Goal: Transaction & Acquisition: Purchase product/service

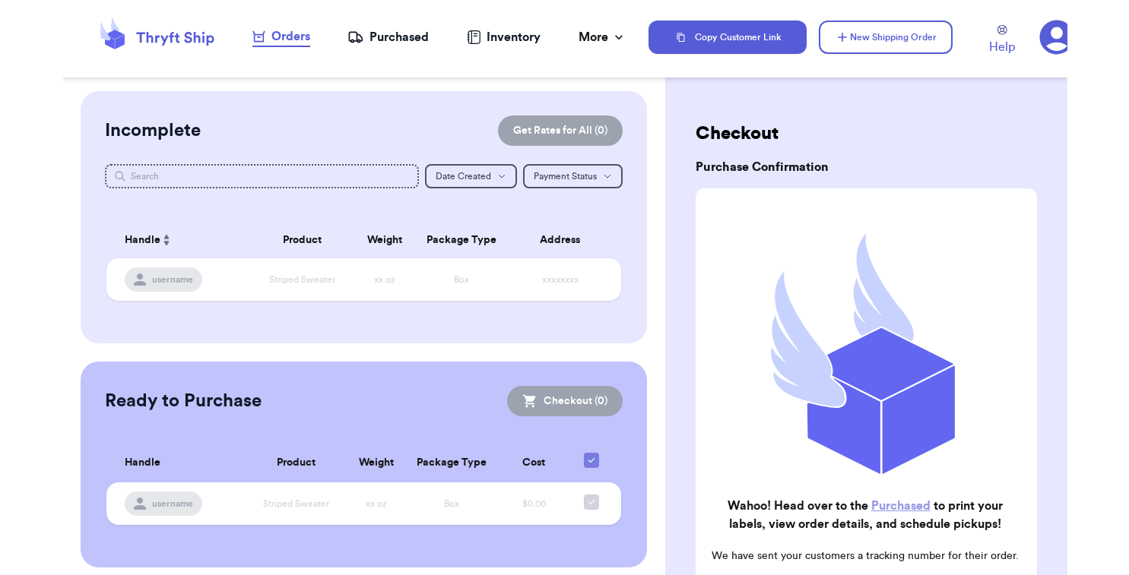
scroll to position [138, 0]
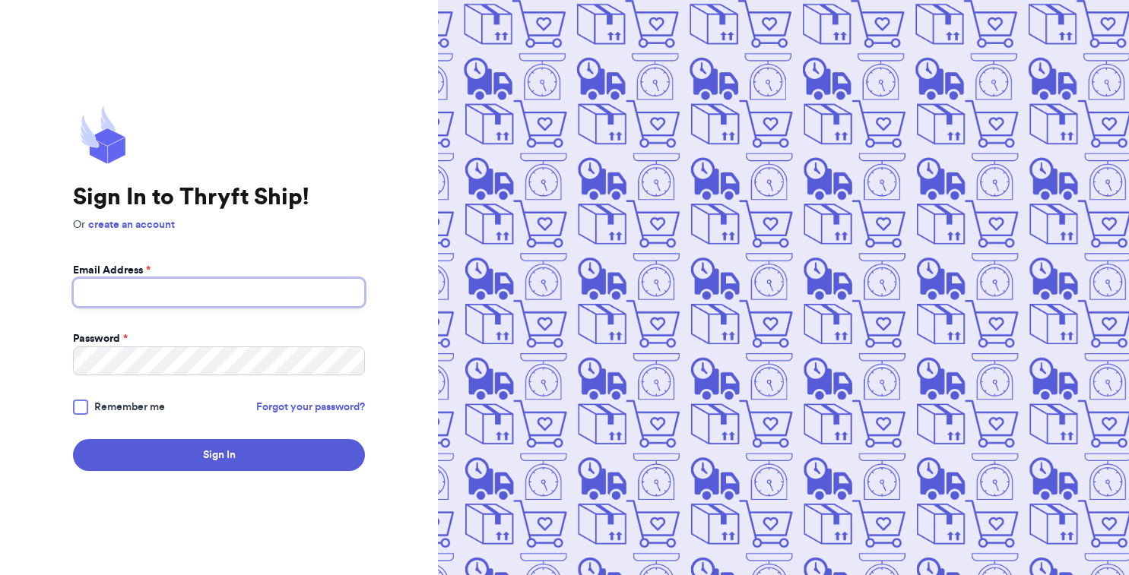
click at [349, 293] on input "Email Address *" at bounding box center [219, 292] width 292 height 29
type input "[EMAIL_ADDRESS][DOMAIN_NAME]"
click at [219, 455] on button "Sign In" at bounding box center [219, 455] width 292 height 32
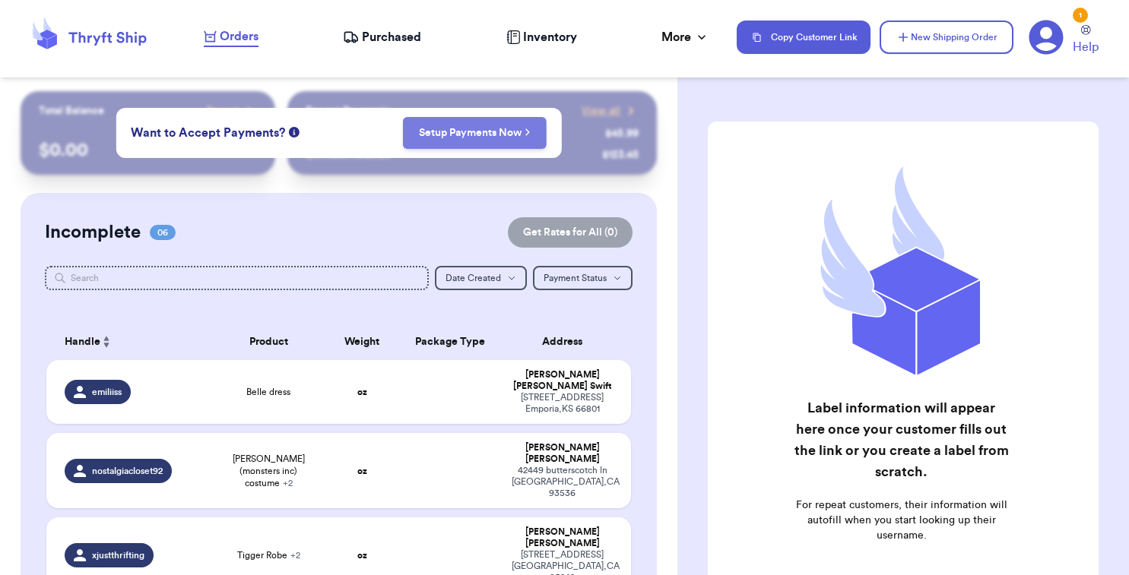
click at [420, 135] on link "Setup Payments Now" at bounding box center [475, 132] width 112 height 15
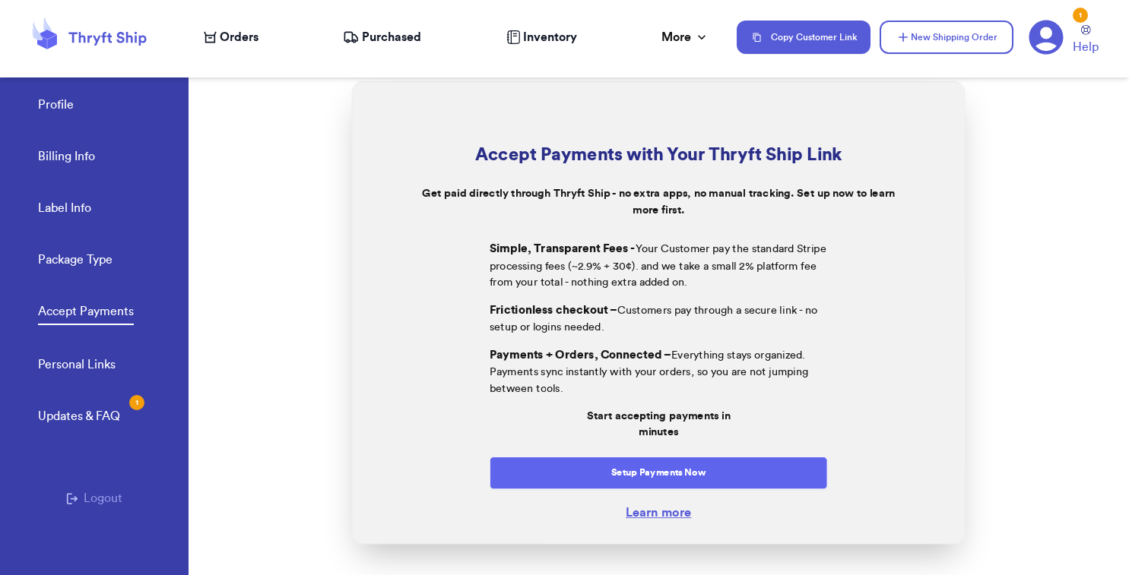
click at [555, 462] on button "Setup Payments Now" at bounding box center [658, 473] width 338 height 33
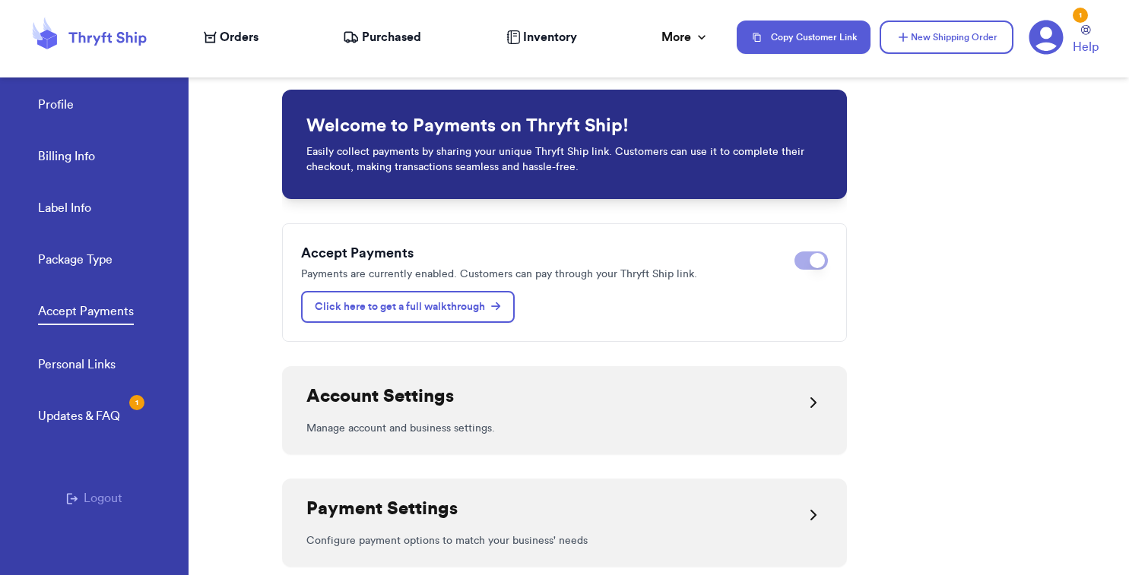
click at [252, 29] on span "Orders" at bounding box center [239, 37] width 39 height 18
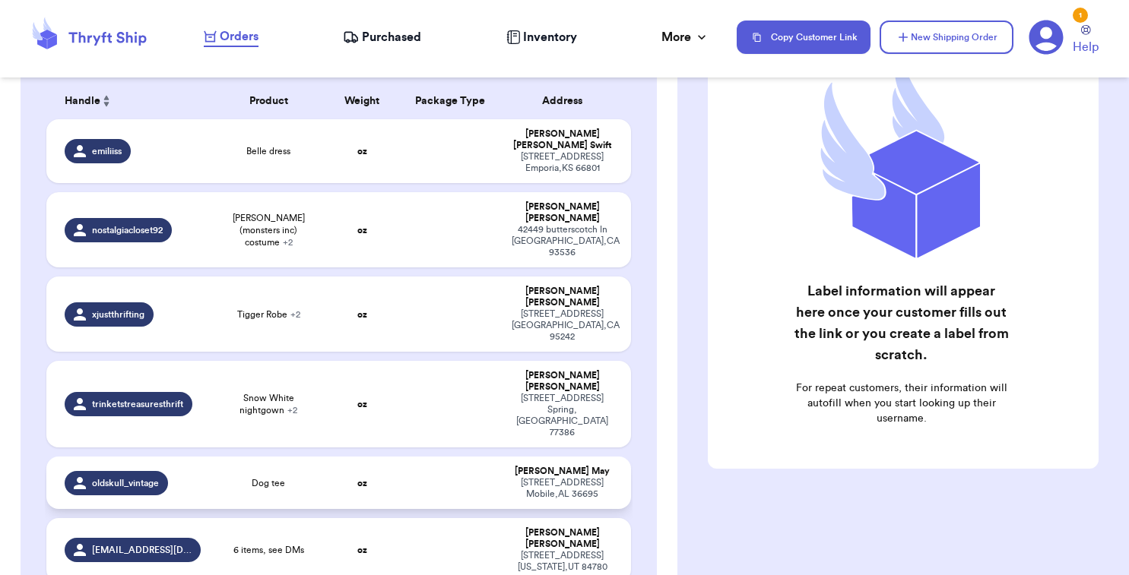
scroll to position [236, 0]
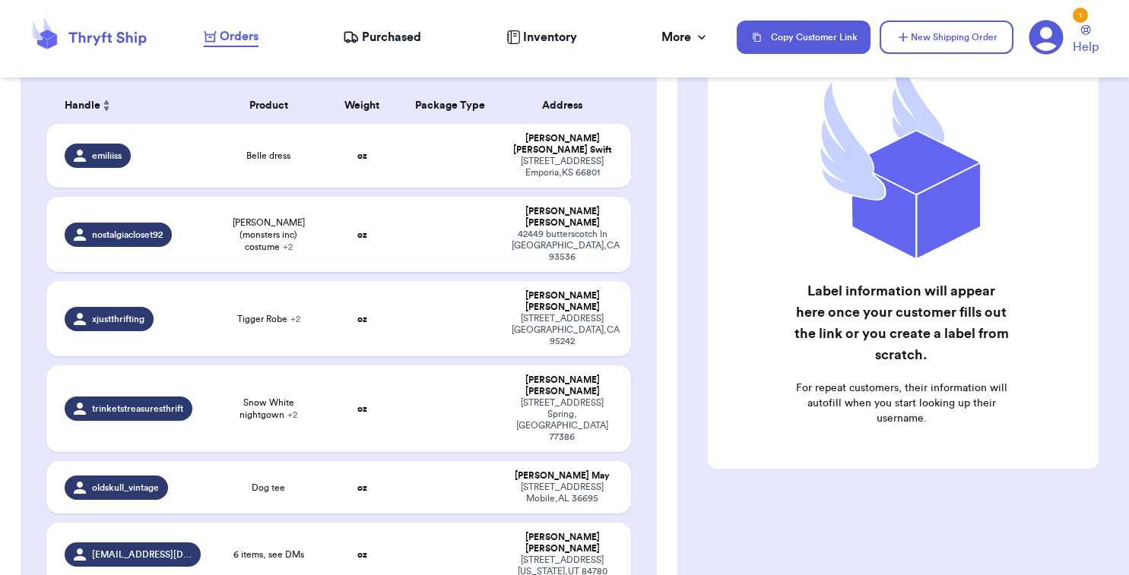
click at [268, 113] on th "Product" at bounding box center [268, 105] width 117 height 36
click at [288, 242] on span "+ 2" at bounding box center [288, 246] width 10 height 9
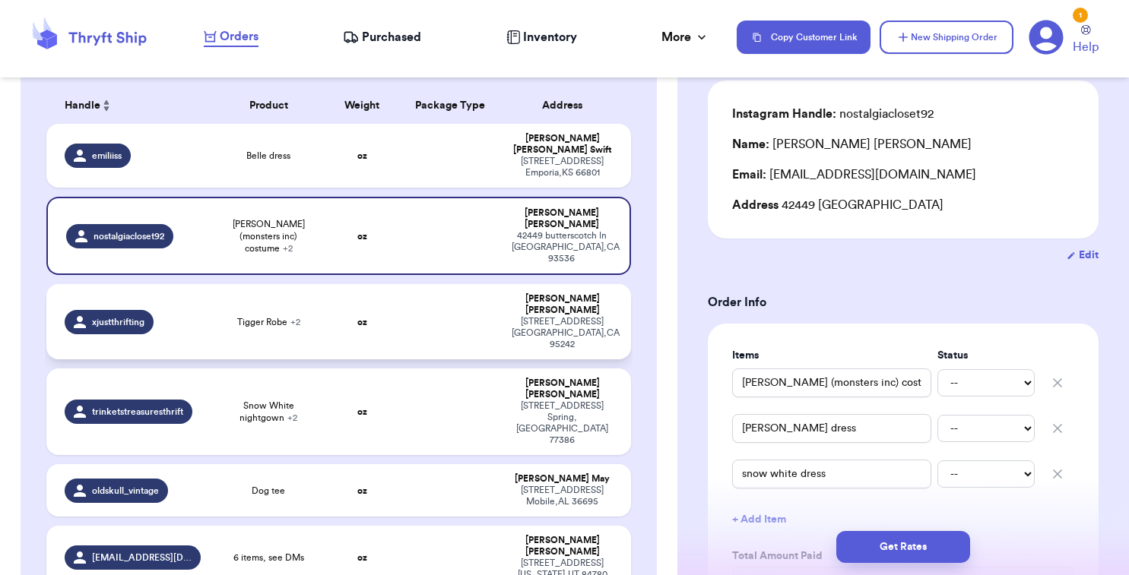
click at [300, 316] on div "Tigger Robe + 2" at bounding box center [268, 322] width 99 height 12
type input "Tigger Robe"
type input "[PERSON_NAME] Dress"
type input "[PERSON_NAME] Romper"
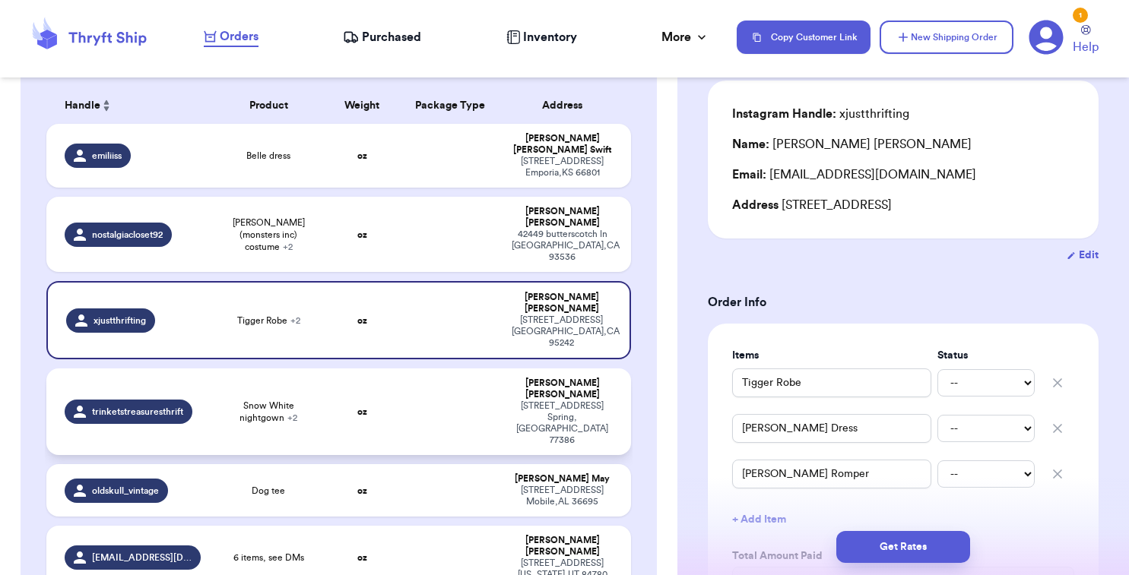
click at [282, 400] on span "Snow White nightgown + 2" at bounding box center [268, 412] width 99 height 24
type input "Snow White nightgown"
type input "Cinderella nightgown"
type input "Long-sleeved purple tulle princess dress"
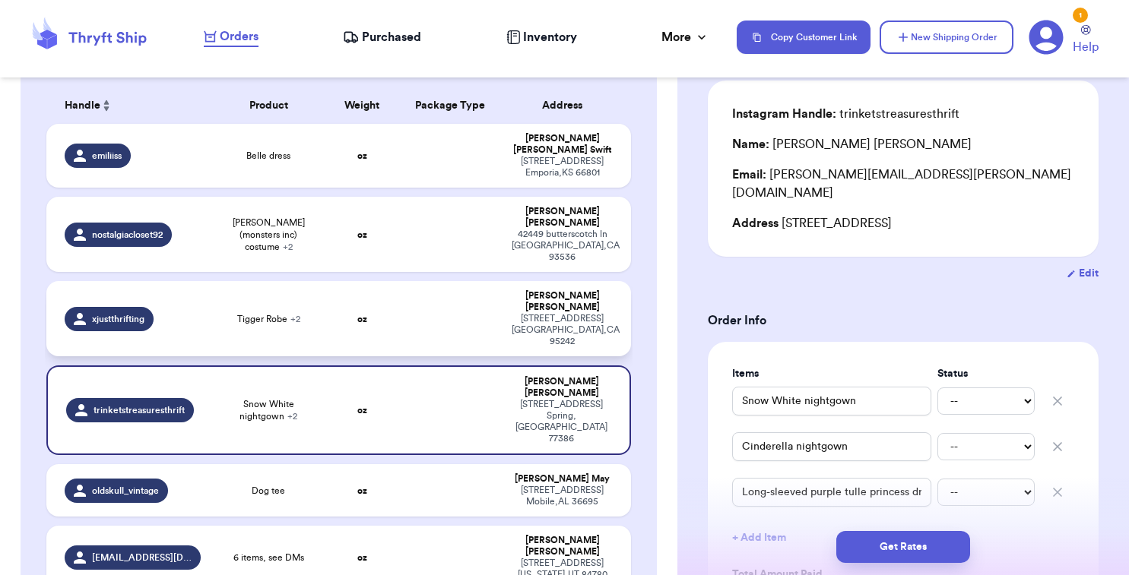
click at [259, 313] on span "Tigger Robe + 2" at bounding box center [268, 319] width 63 height 12
type input "Tigger Robe"
type input "Harry Potter Dress"
type input "Jack Skellington Romper"
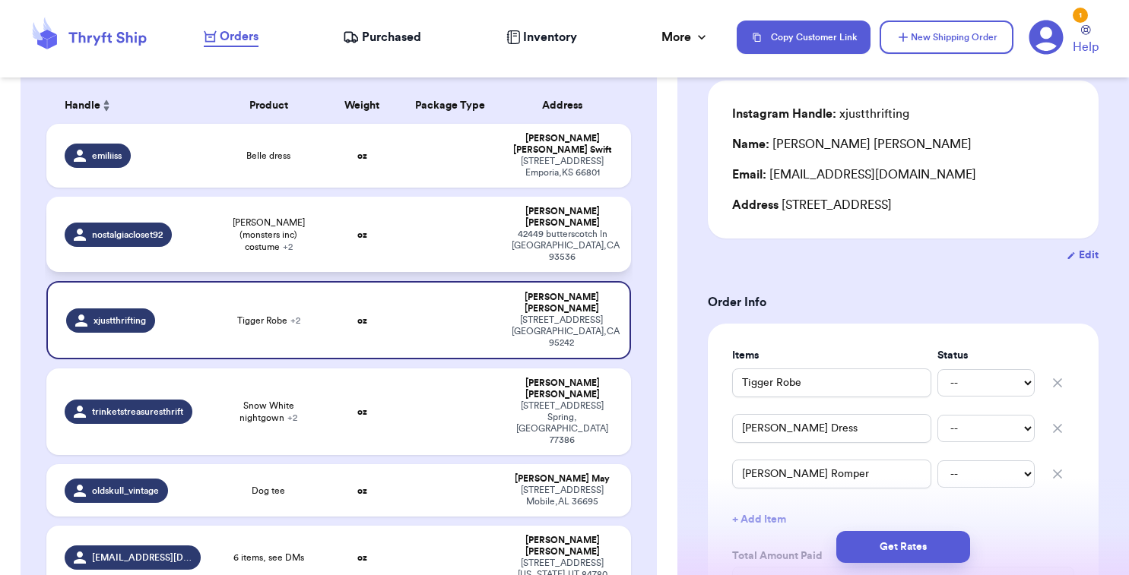
click at [254, 223] on span "mike (monsters inc) costume + 2" at bounding box center [268, 235] width 99 height 36
type input "[PERSON_NAME] (monsters inc) costume"
type input "jessie dress"
type input "snow white dress"
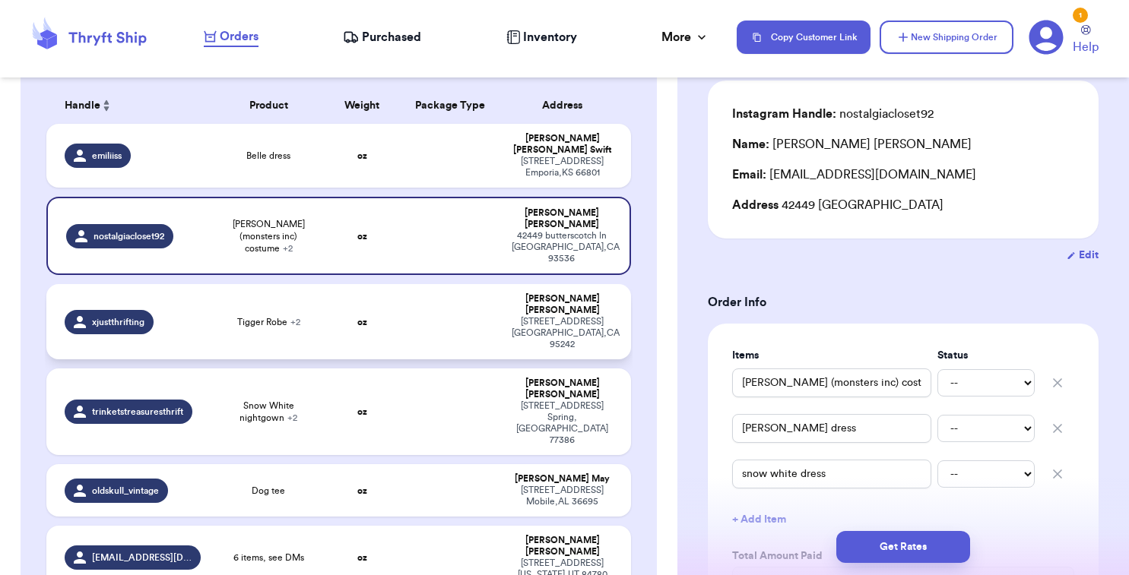
click at [268, 316] on span "Tigger Robe + 2" at bounding box center [268, 322] width 63 height 12
type input "Tigger Robe"
type input "Harry Potter Dress"
type input "Jack Skellington Romper"
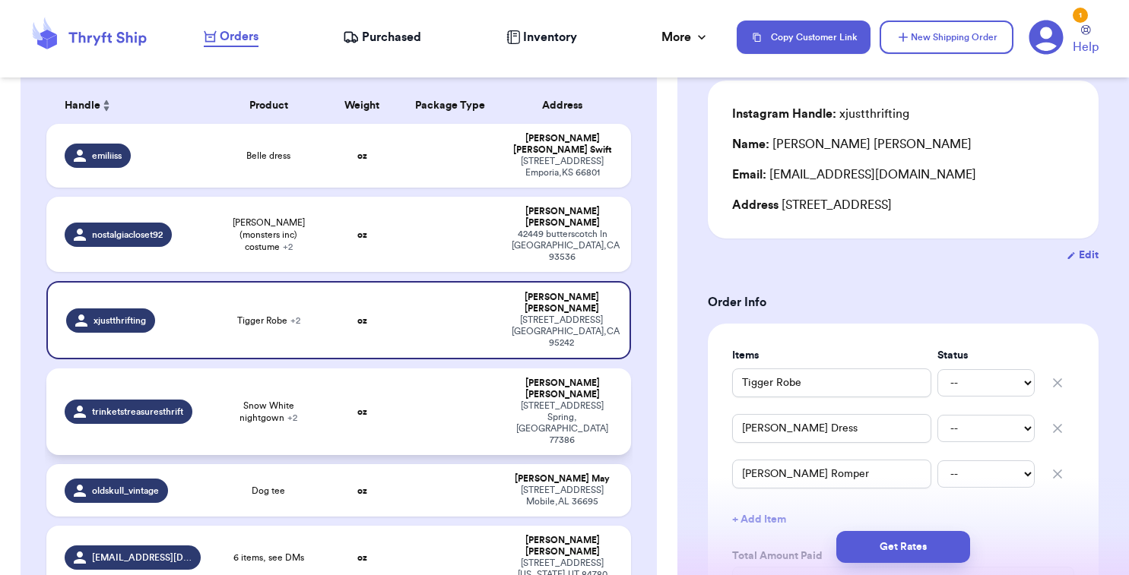
click at [279, 400] on span "Snow White nightgown + 2" at bounding box center [268, 412] width 99 height 24
type input "Snow White nightgown"
type input "Cinderella nightgown"
type input "Long-sleeved purple tulle princess dress"
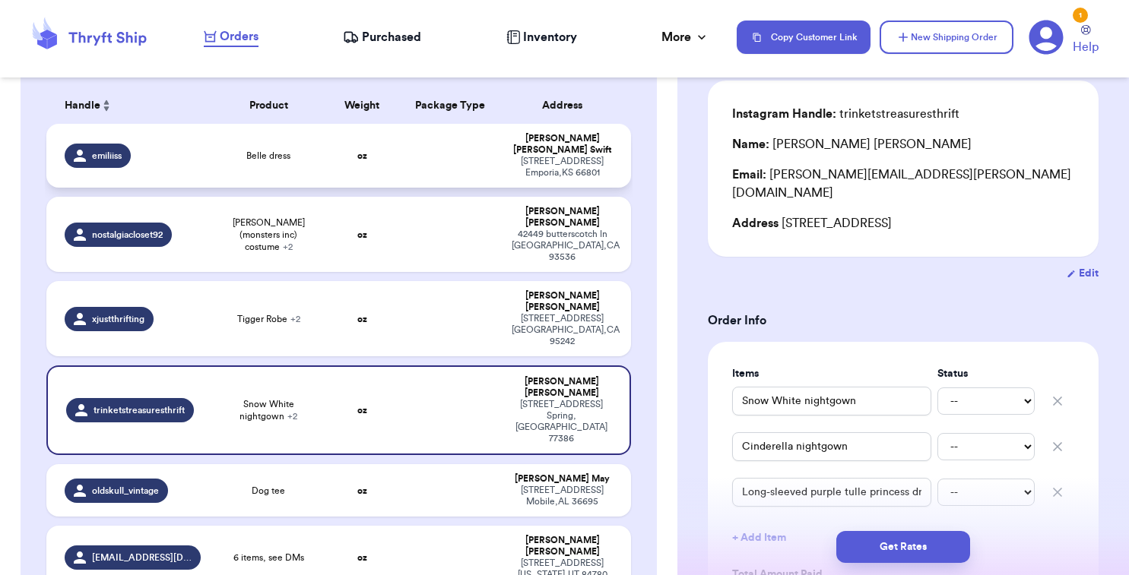
click at [188, 144] on td "emiliiss" at bounding box center [127, 156] width 163 height 64
type input "Belle dress"
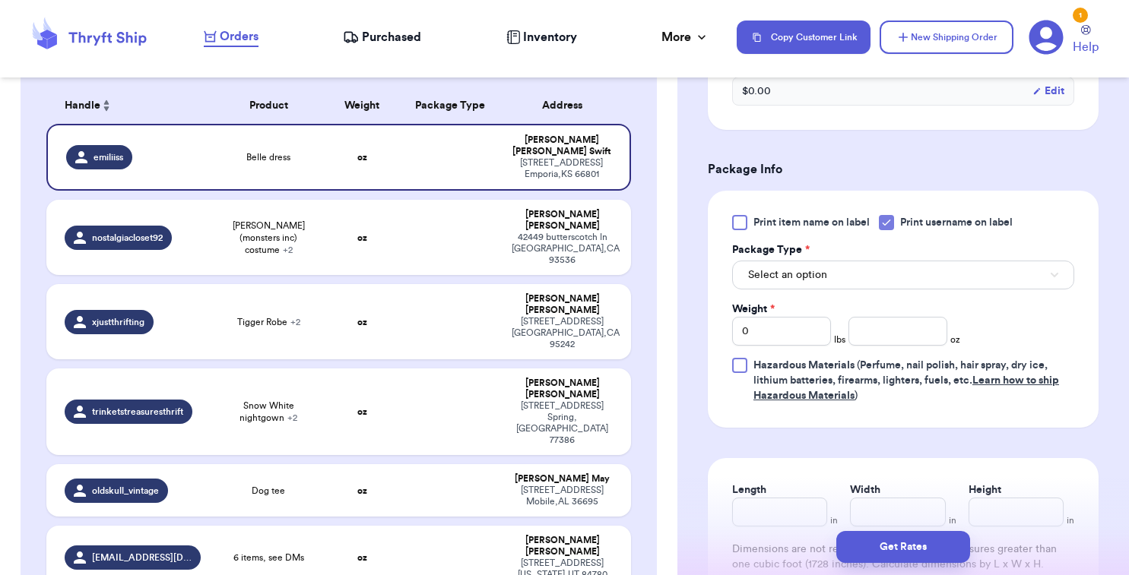
scroll to position [575, 0]
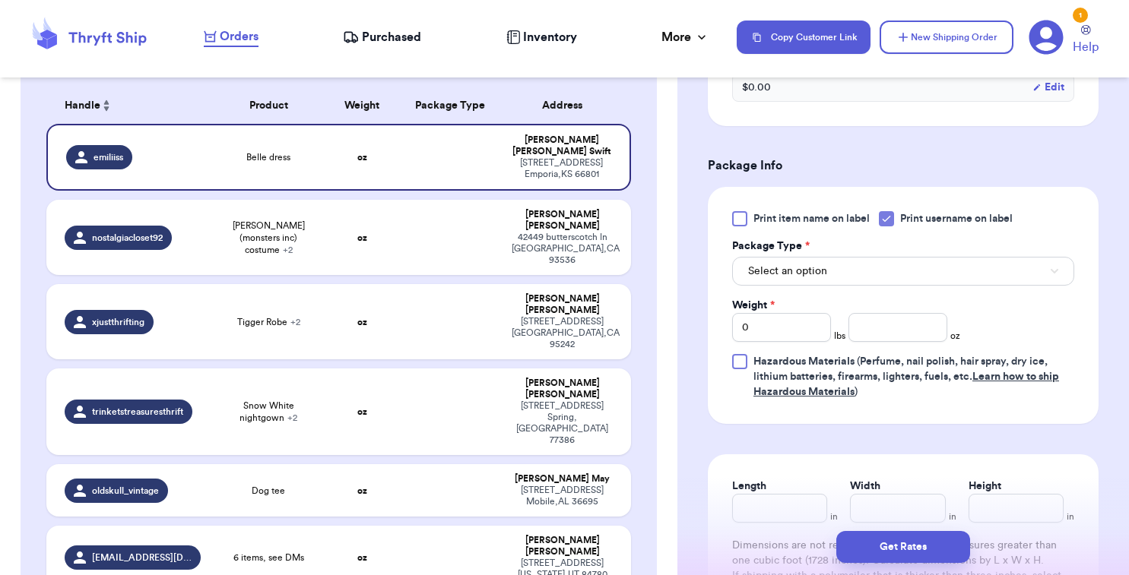
click at [855, 271] on button "Select an option" at bounding box center [903, 271] width 342 height 29
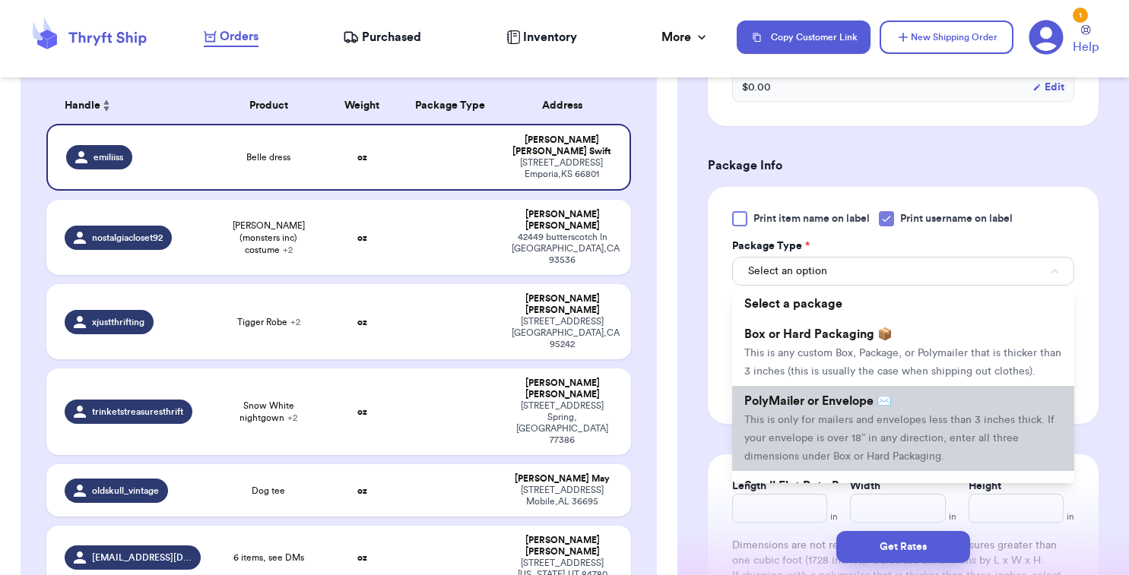
click at [816, 426] on span "This is only for mailers and envelopes less than 3 inches thick. If your envelo…" at bounding box center [899, 438] width 310 height 47
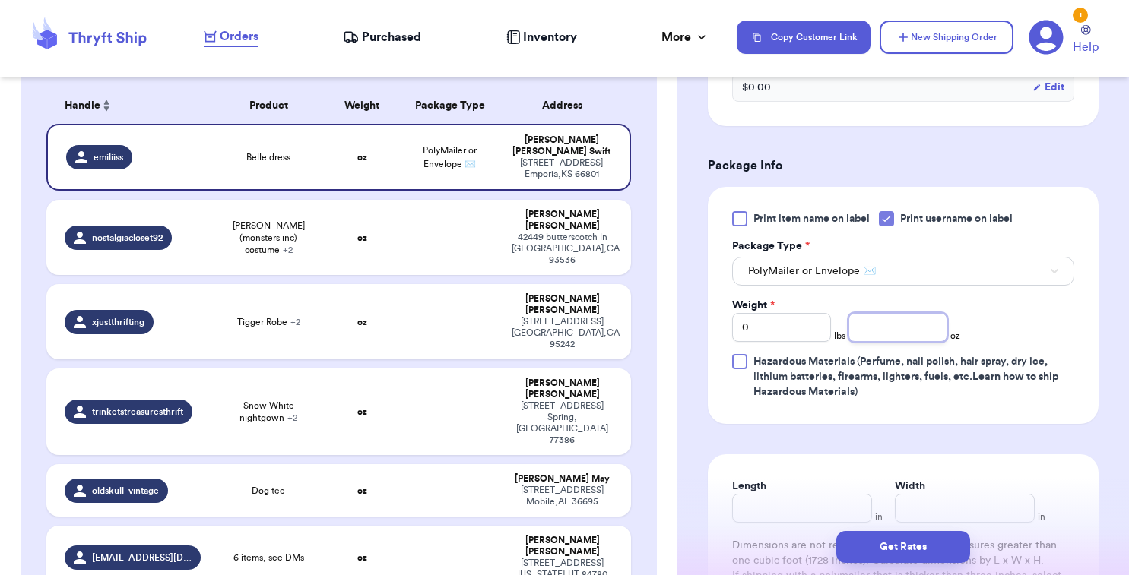
click at [921, 331] on input "number" at bounding box center [897, 327] width 99 height 29
type input "3.5"
click at [708, 435] on form "Shipping Information Delete Label Customer Info Order created: 09/09, 01:36 PM …" at bounding box center [903, 124] width 391 height 1155
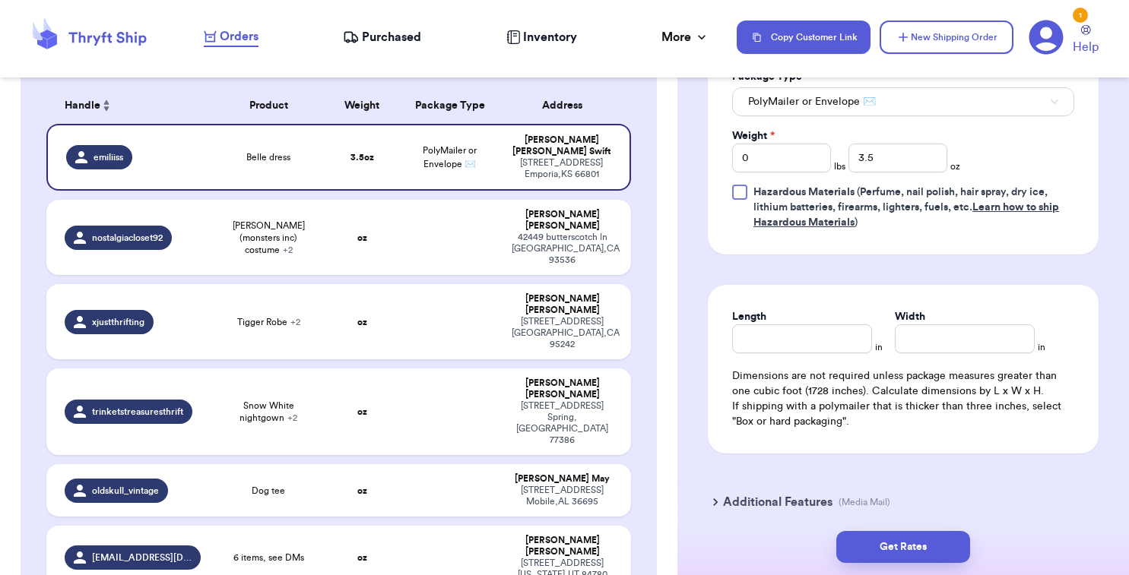
scroll to position [745, 0]
click at [890, 546] on button "Get Rates" at bounding box center [903, 547] width 134 height 32
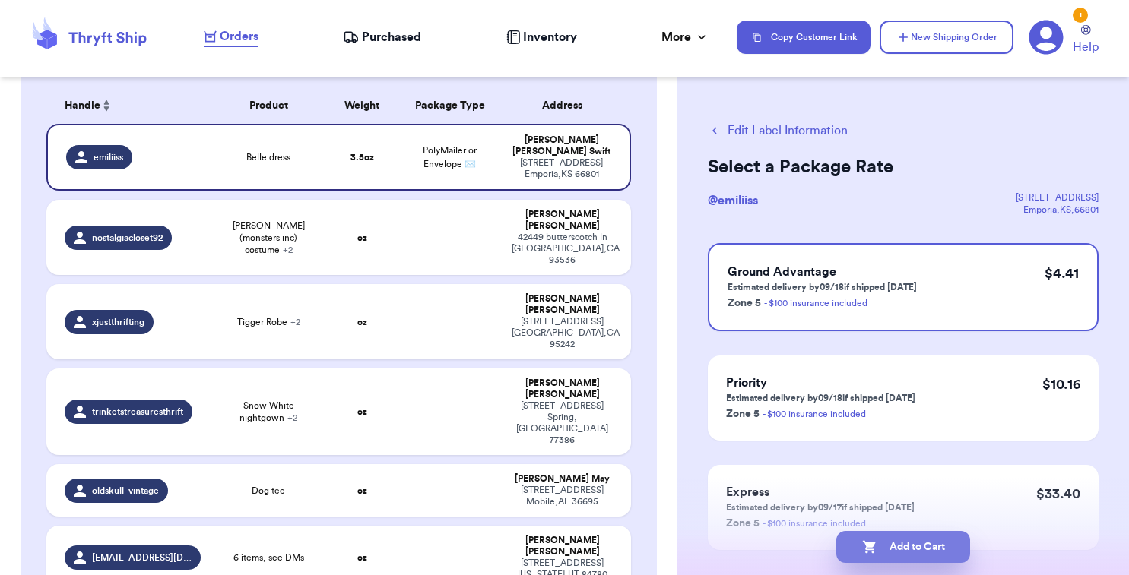
click at [910, 546] on button "Add to Cart" at bounding box center [903, 547] width 134 height 32
checkbox input "true"
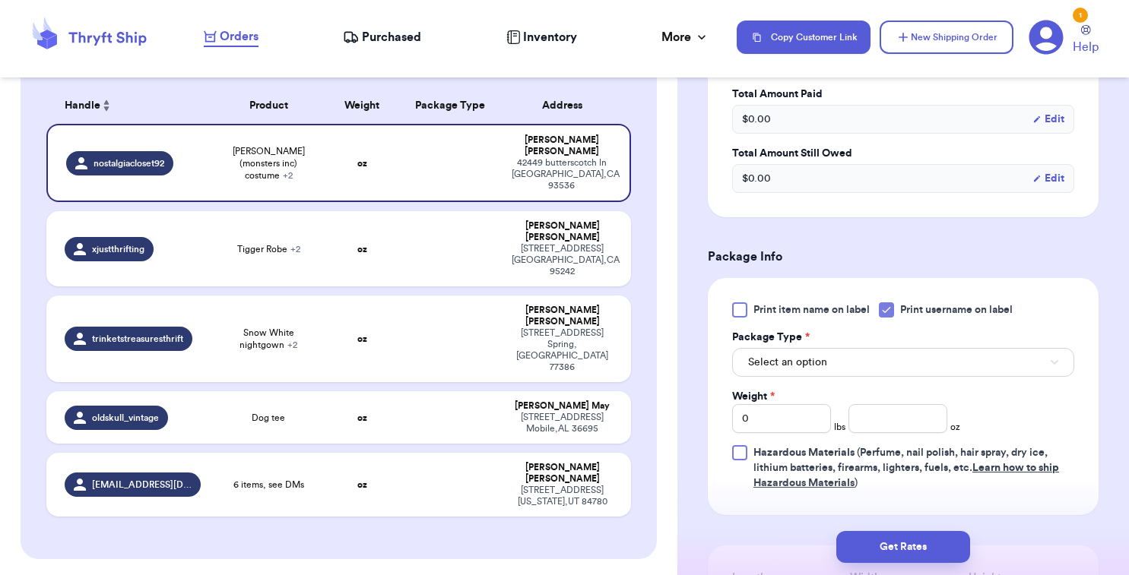
scroll to position [615, 0]
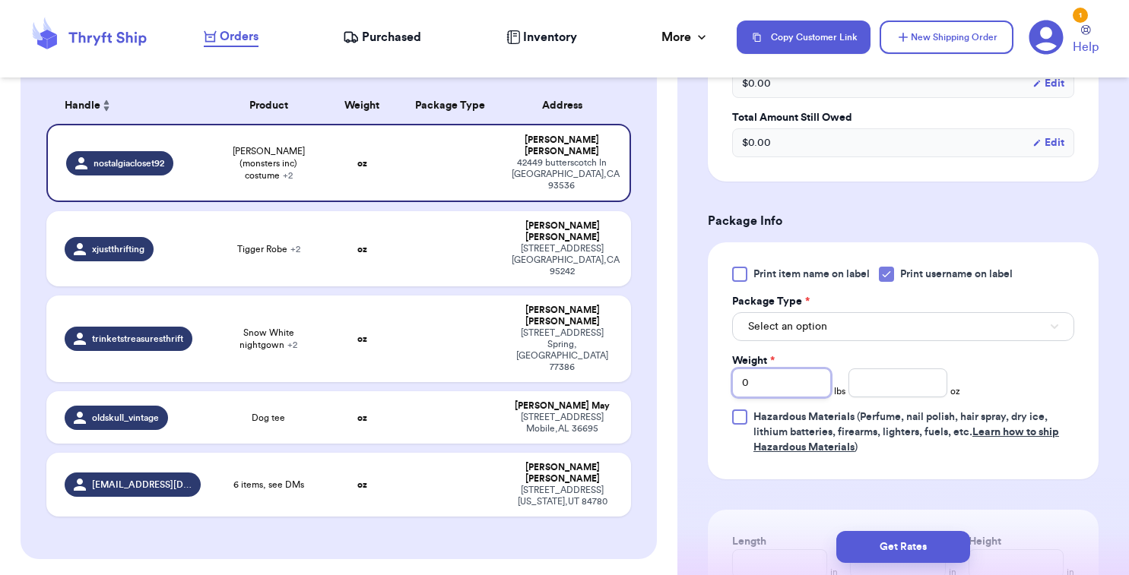
click at [778, 388] on input "0" at bounding box center [781, 383] width 99 height 29
type input "01"
click at [878, 537] on button "Get Rates" at bounding box center [903, 547] width 134 height 32
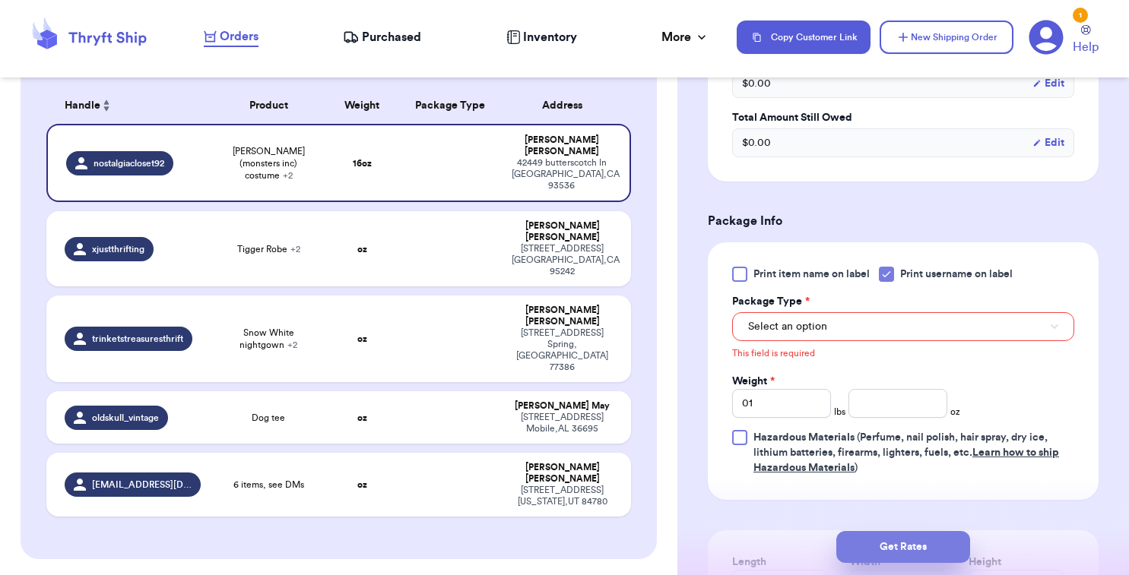
scroll to position [658, 0]
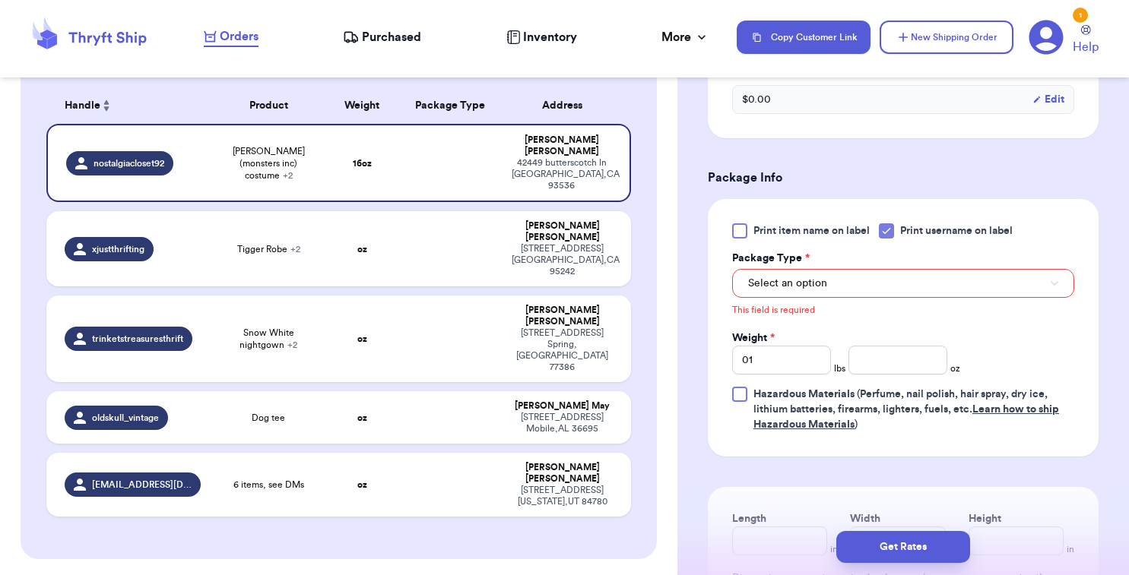
click at [803, 271] on div "Select an option" at bounding box center [903, 282] width 342 height 32
click at [803, 284] on span "Select an option" at bounding box center [787, 283] width 79 height 15
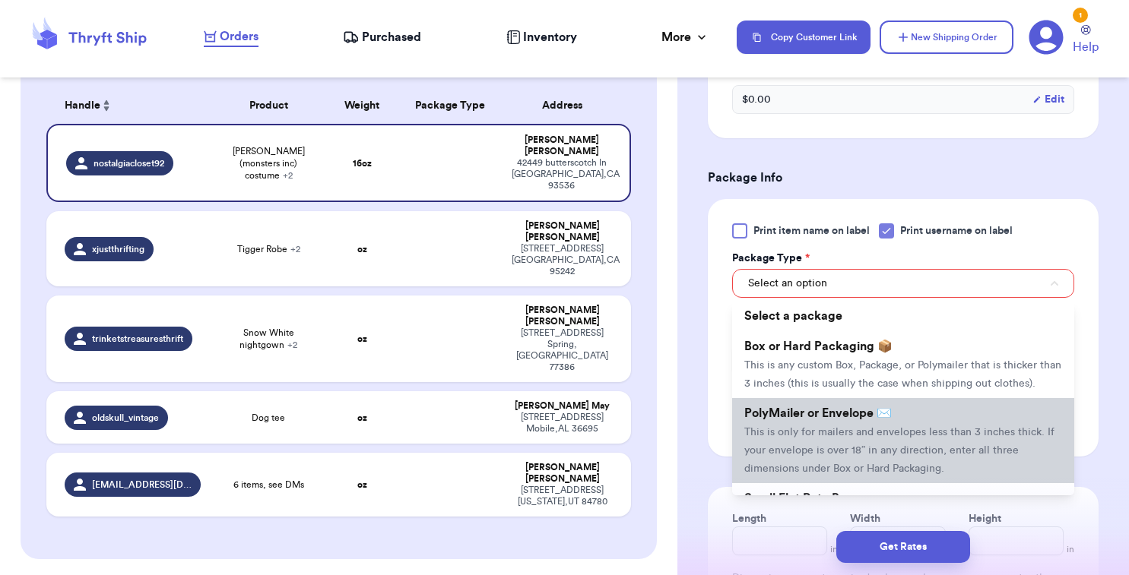
click at [839, 439] on span "This is only for mailers and envelopes less than 3 inches thick. If your envelo…" at bounding box center [899, 450] width 310 height 47
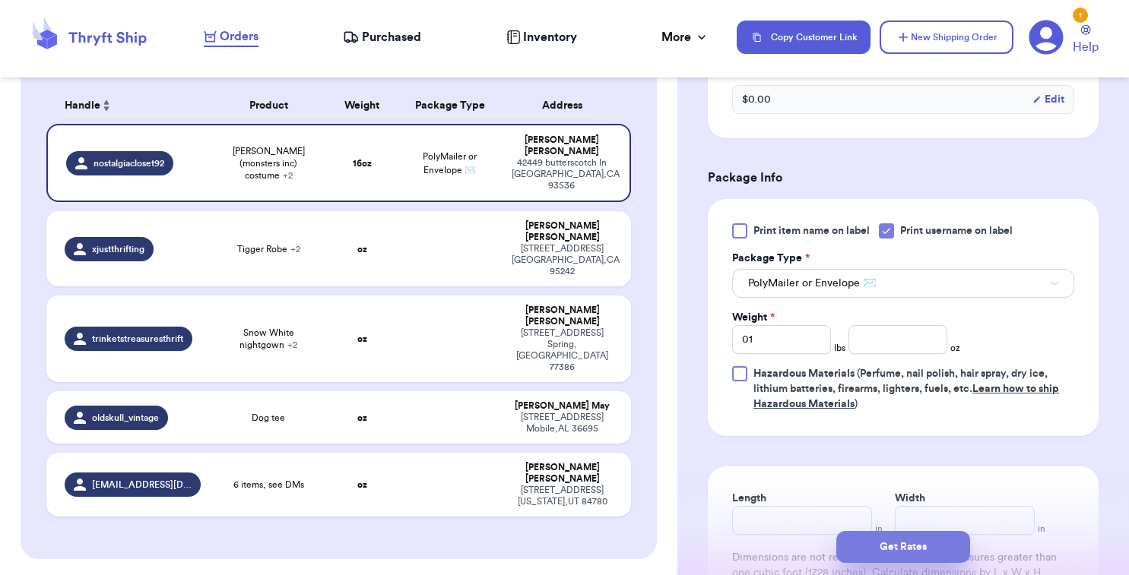
click at [882, 545] on button "Get Rates" at bounding box center [903, 547] width 134 height 32
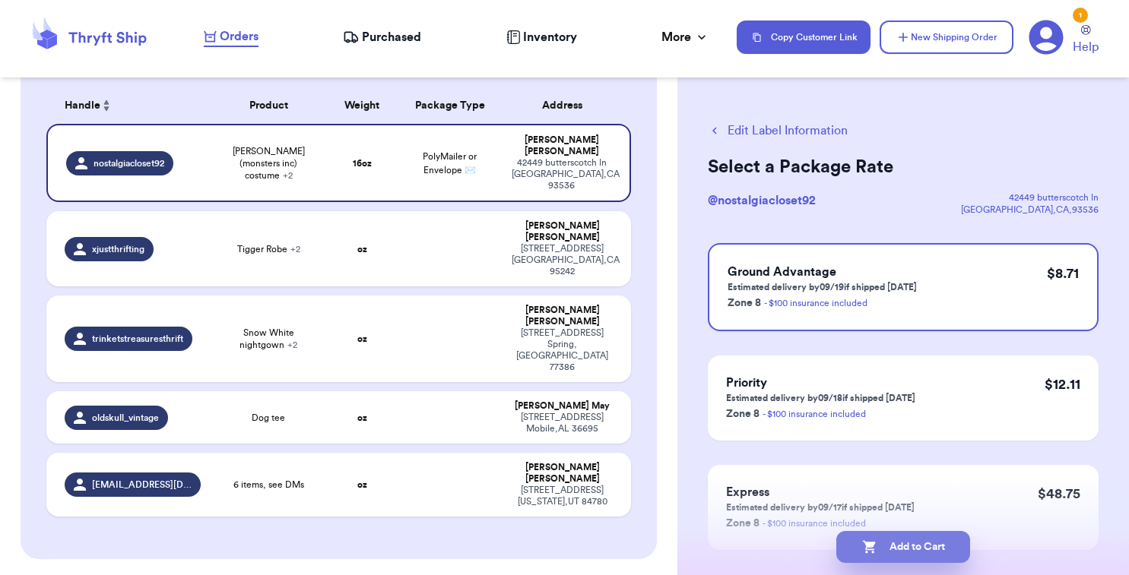
click at [907, 551] on button "Add to Cart" at bounding box center [903, 547] width 134 height 32
checkbox input "true"
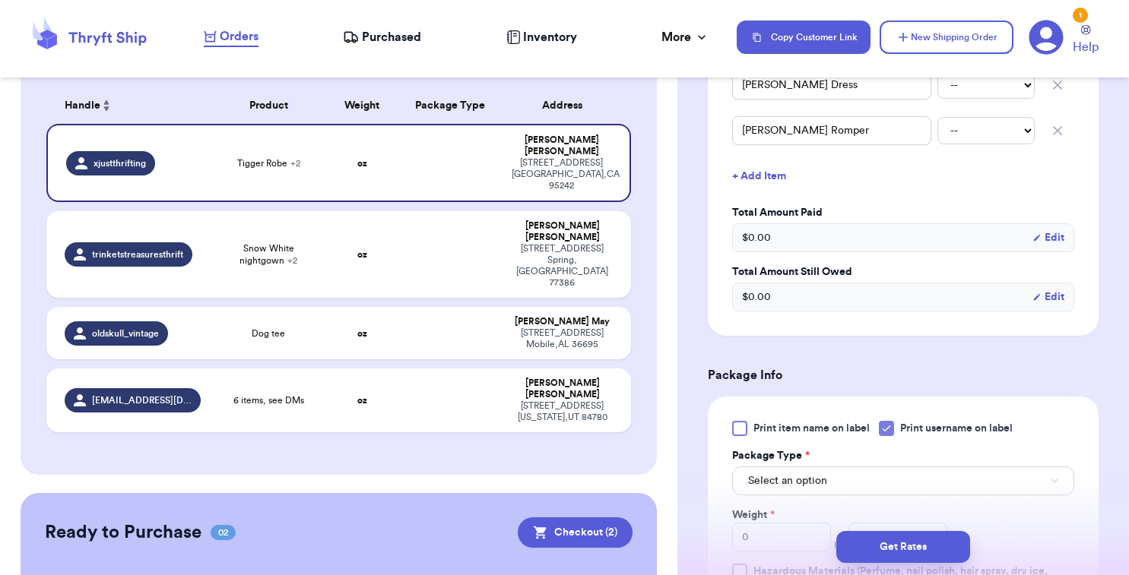
scroll to position [482, 0]
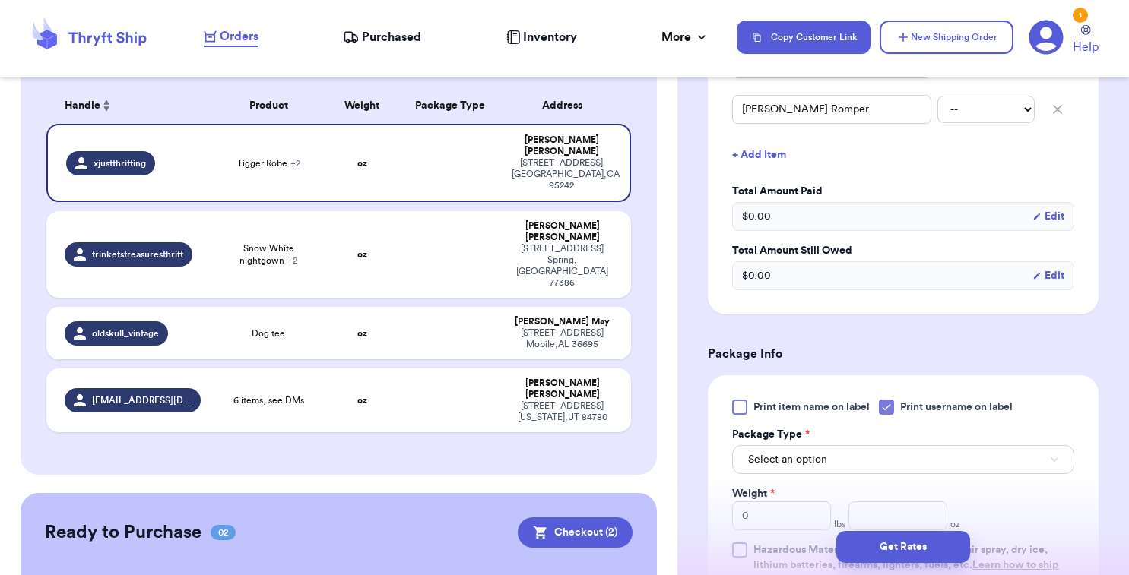
click at [806, 466] on span "Select an option" at bounding box center [787, 459] width 79 height 15
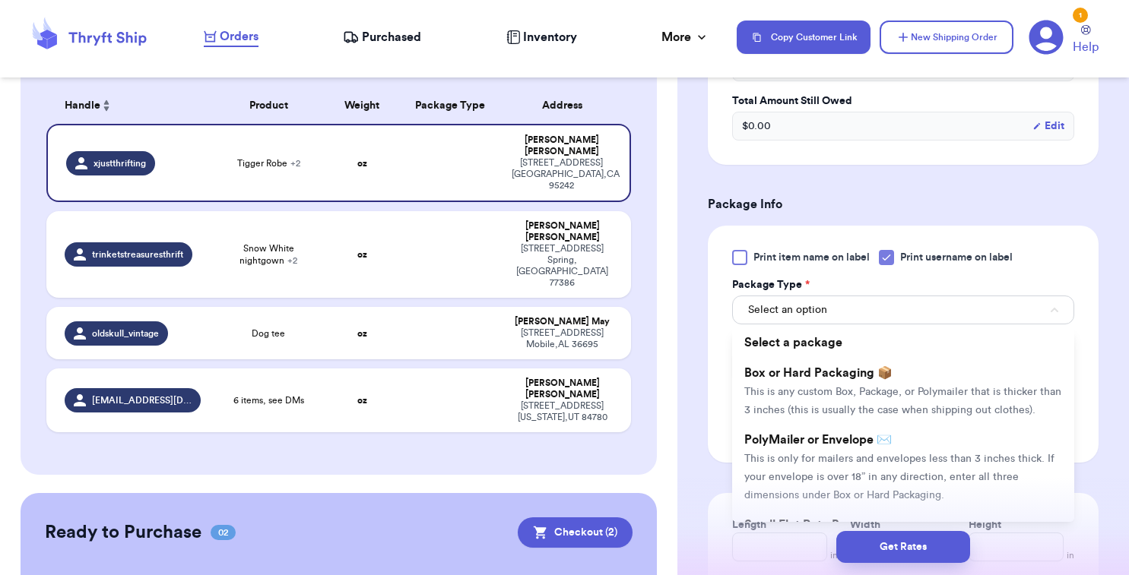
scroll to position [633, 0]
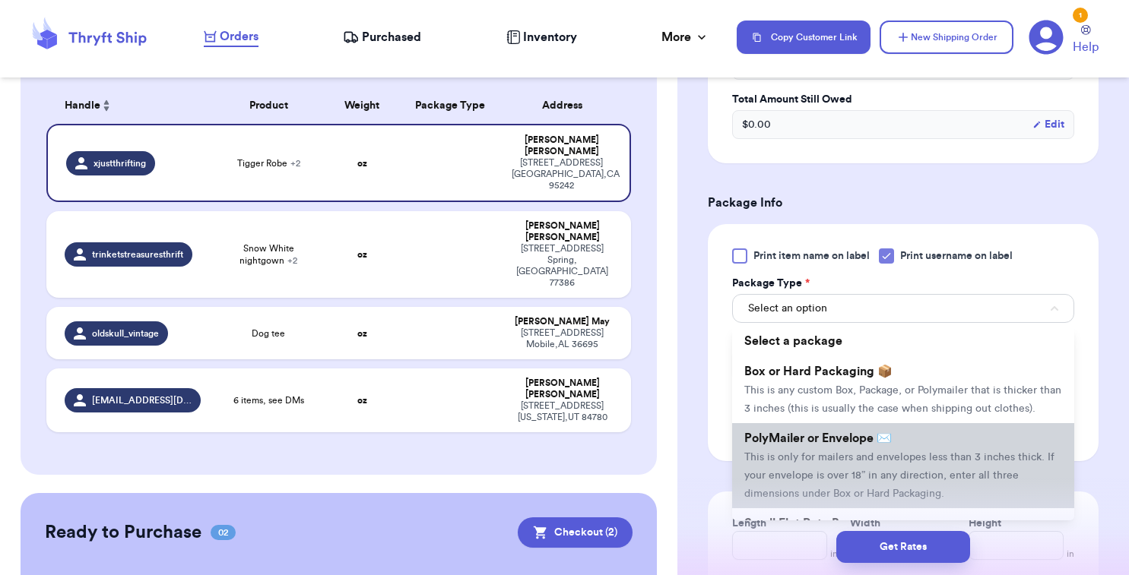
click at [813, 488] on li "PolyMailer or Envelope ✉️ This is only for mailers and envelopes less than 3 in…" at bounding box center [903, 465] width 342 height 85
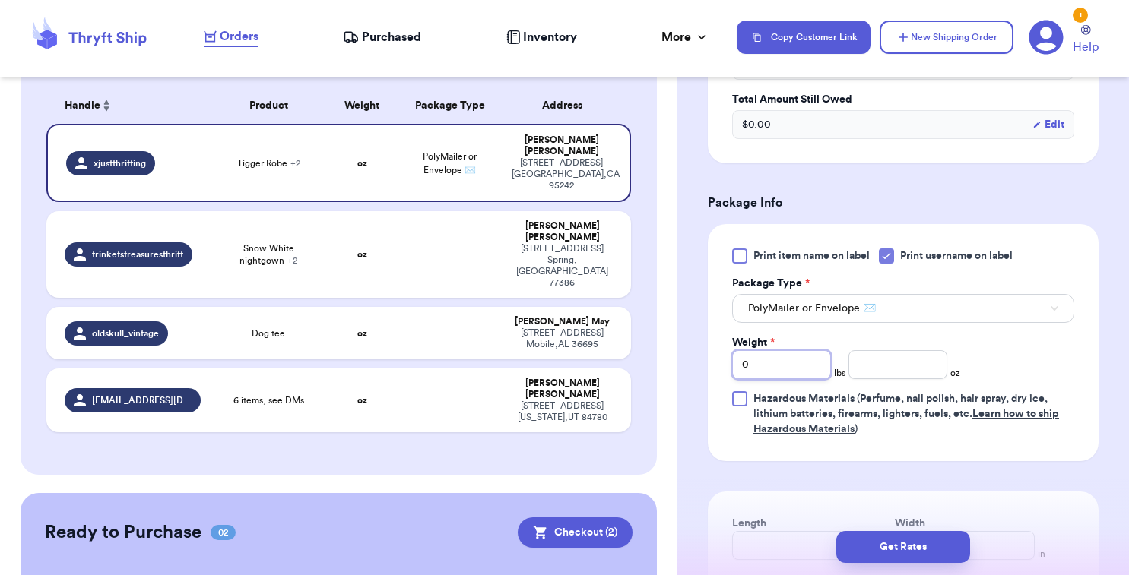
drag, startPoint x: 777, startPoint y: 374, endPoint x: 695, endPoint y: 367, distance: 82.4
click at [695, 367] on div "Shipping Information Delete Label Customer Info Order created: 09/09, 12:20 AM …" at bounding box center [902, 152] width 451 height 1388
type input "1"
click at [902, 382] on div "Print item name on label Print username on label Package Type * PolyMailer or E…" at bounding box center [903, 343] width 342 height 188
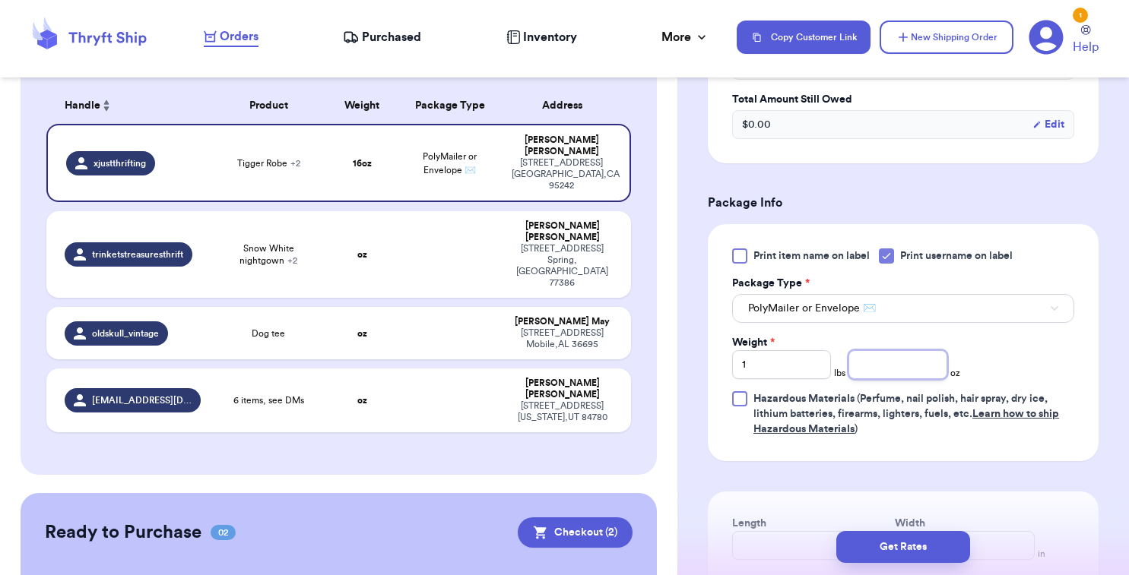
click at [899, 374] on input "number" at bounding box center [897, 364] width 99 height 29
type input "6.3"
click at [880, 550] on button "Get Rates" at bounding box center [903, 547] width 134 height 32
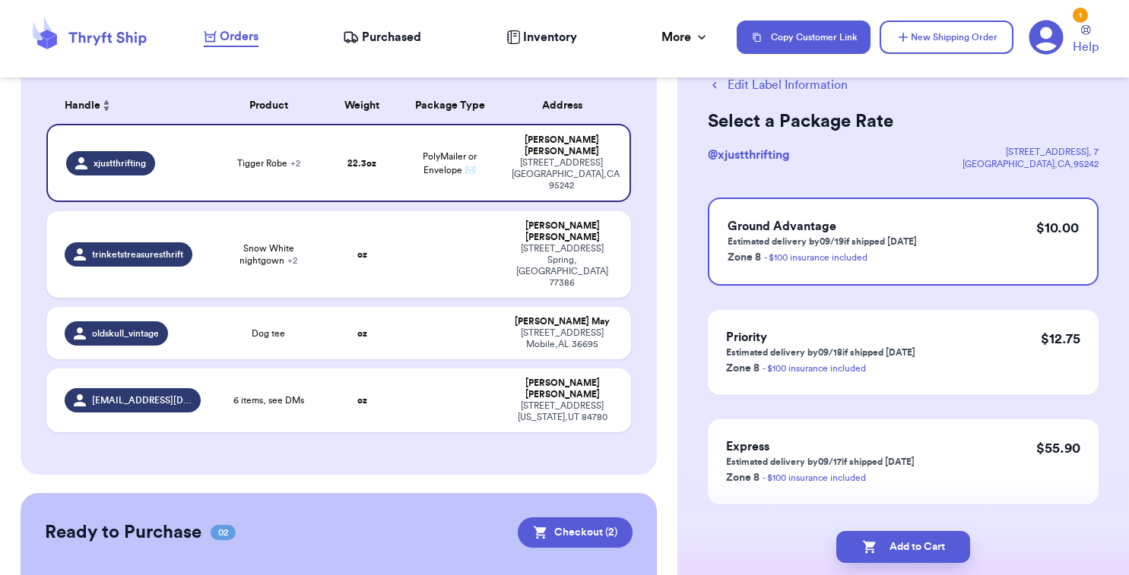
scroll to position [46, 0]
click at [915, 546] on button "Add to Cart" at bounding box center [903, 547] width 134 height 32
checkbox input "true"
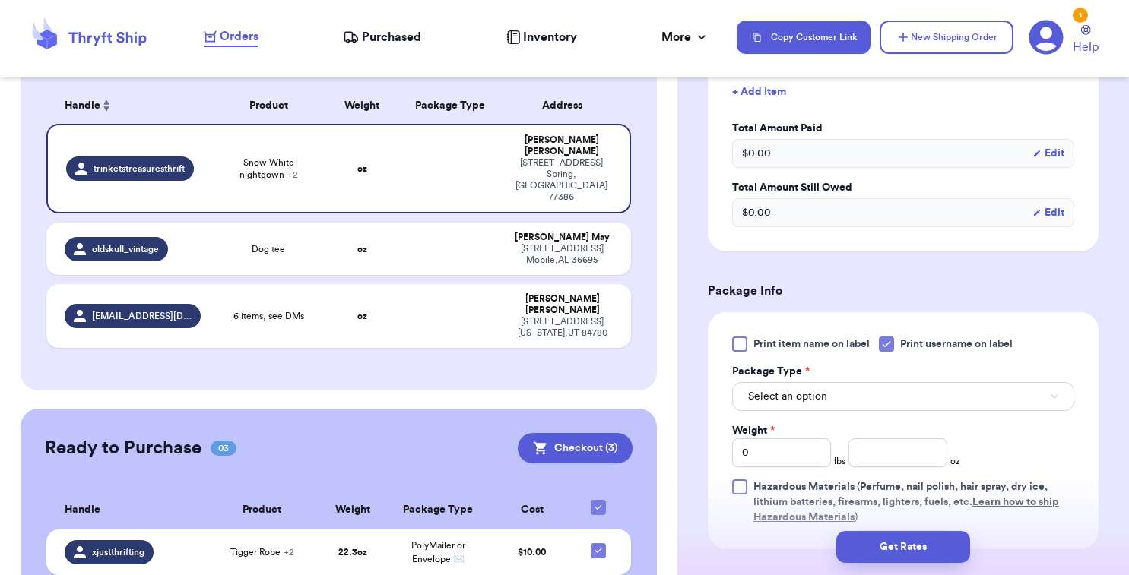
scroll to position [599, 0]
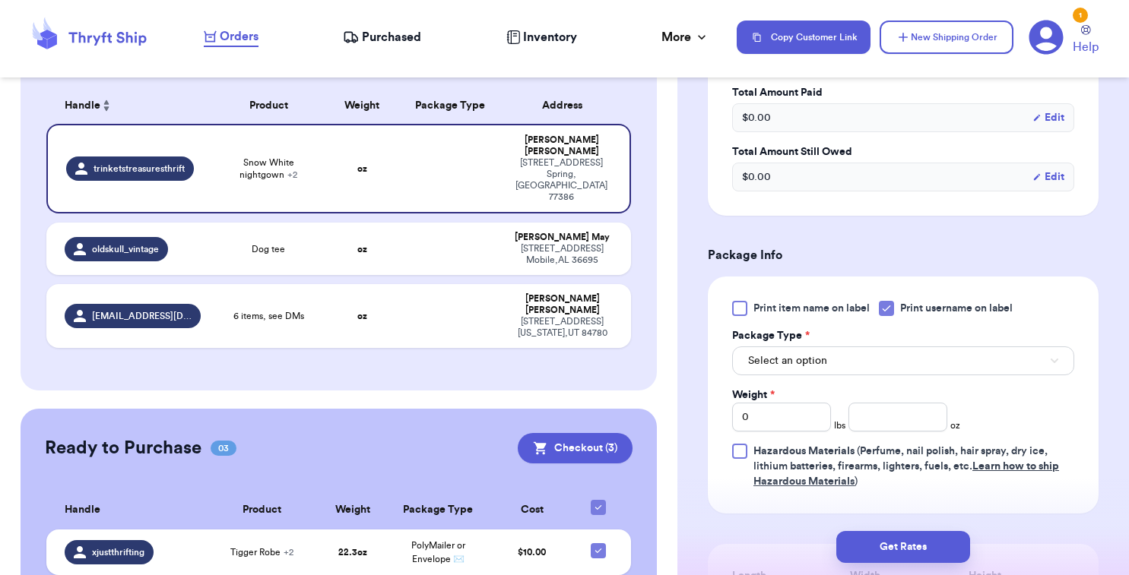
click at [812, 353] on span "Select an option" at bounding box center [787, 360] width 79 height 15
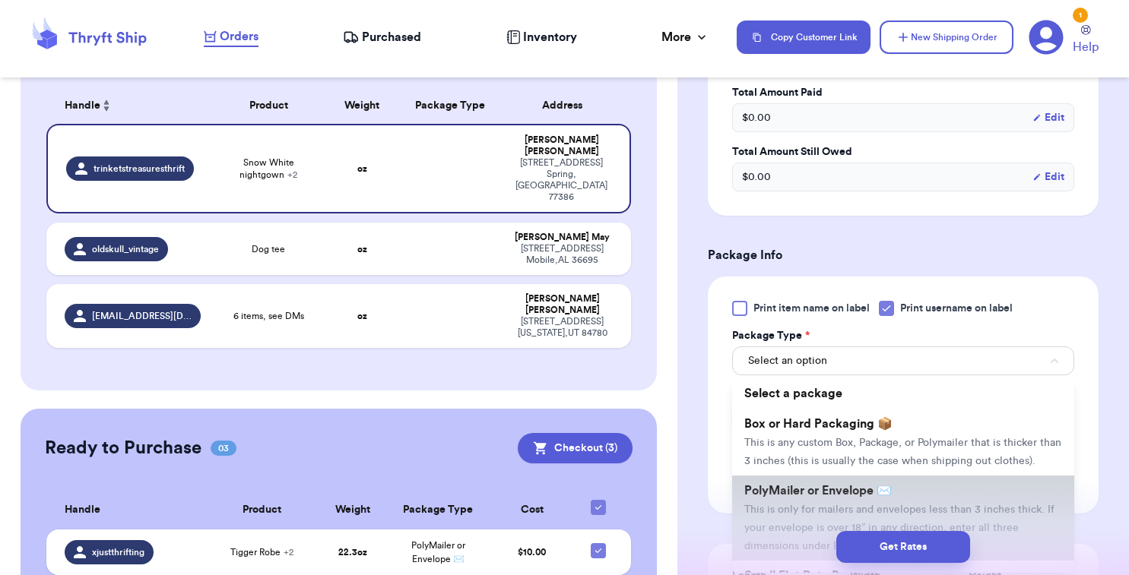
click at [814, 485] on span "PolyMailer or Envelope ✉️" at bounding box center [817, 491] width 147 height 12
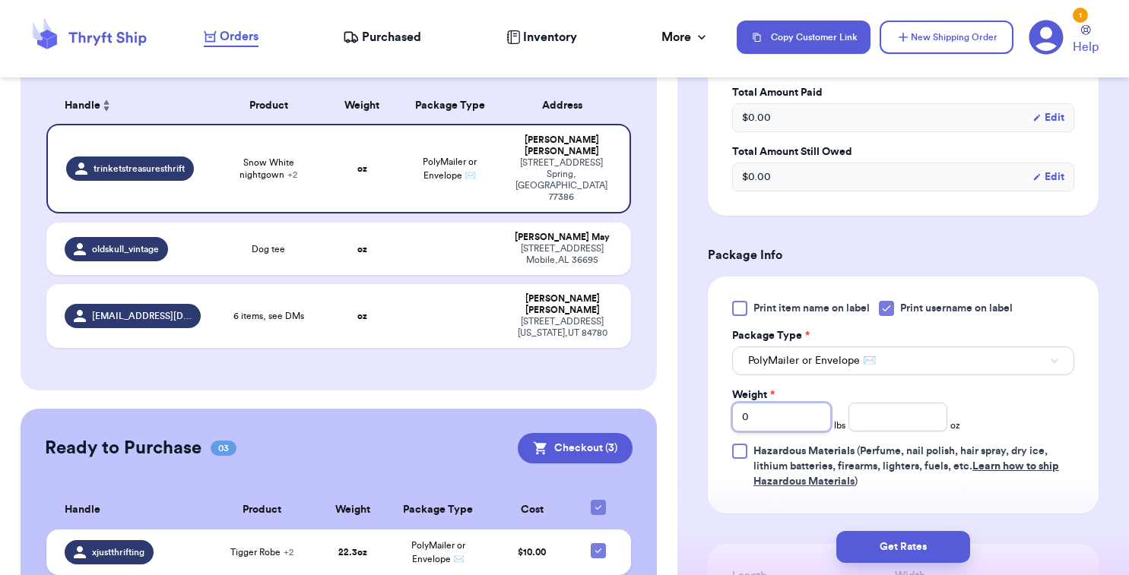
drag, startPoint x: 789, startPoint y: 405, endPoint x: 698, endPoint y: 399, distance: 91.4
click at [698, 399] on div "Shipping Information Delete Label Customer Info Order created: 09/08, 10:05 PM …" at bounding box center [902, 195] width 451 height 1406
type input "1"
click at [939, 410] on input "number" at bounding box center [897, 417] width 99 height 29
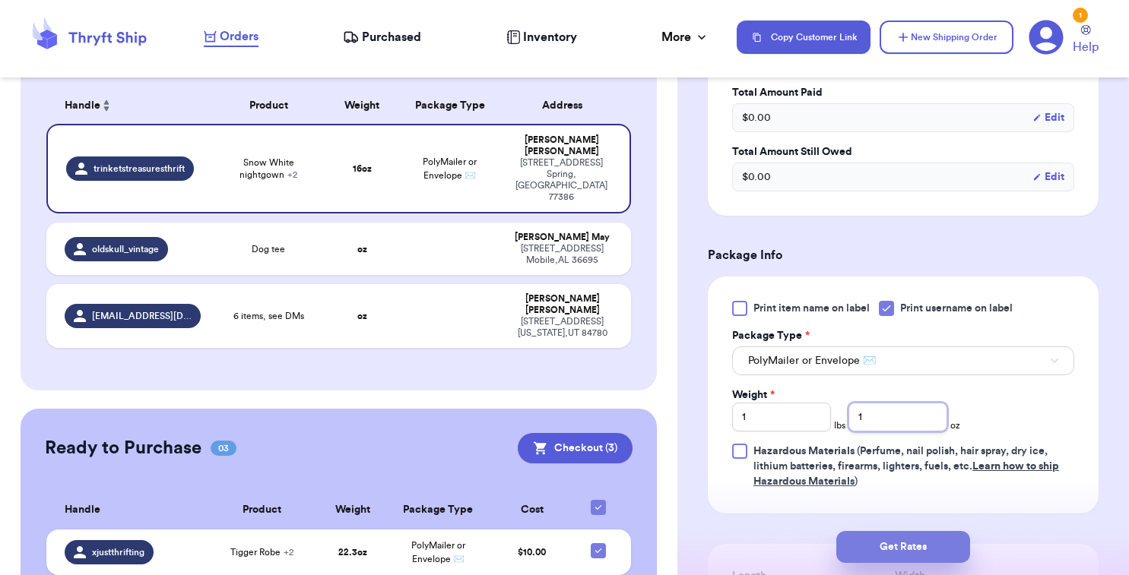
type input "1"
click at [938, 552] on button "Get Rates" at bounding box center [903, 547] width 134 height 32
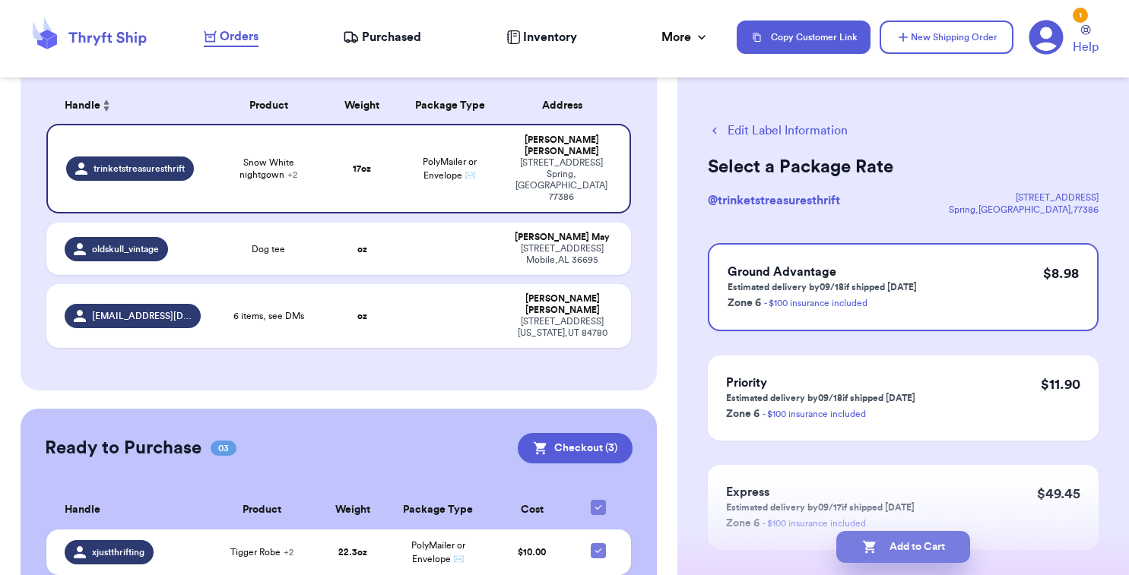
click at [925, 544] on button "Add to Cart" at bounding box center [903, 547] width 134 height 32
checkbox input "true"
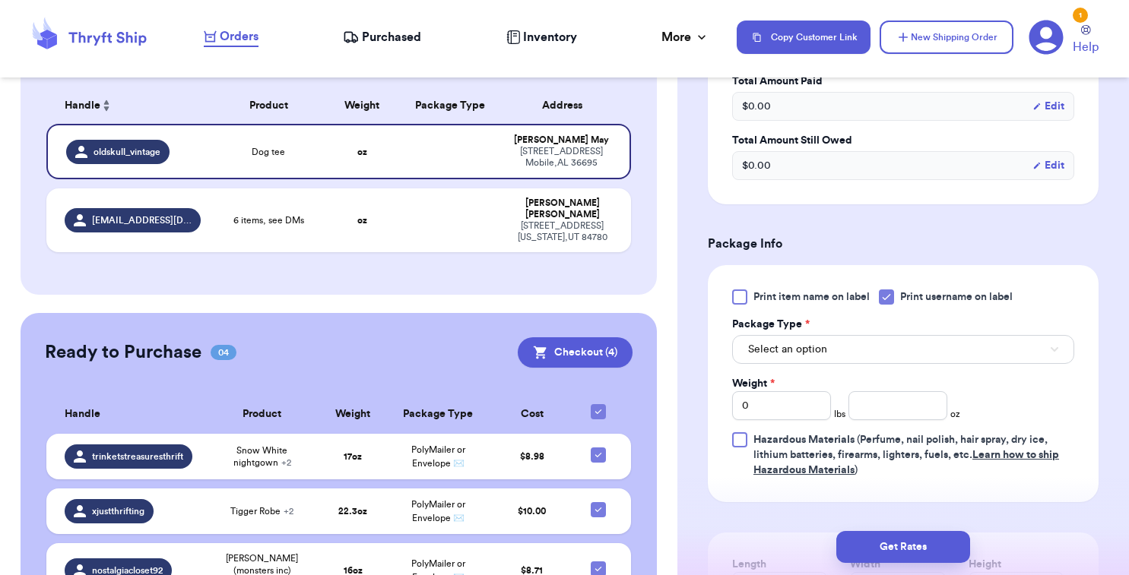
scroll to position [499, 0]
click at [758, 350] on span "Select an option" at bounding box center [787, 347] width 79 height 15
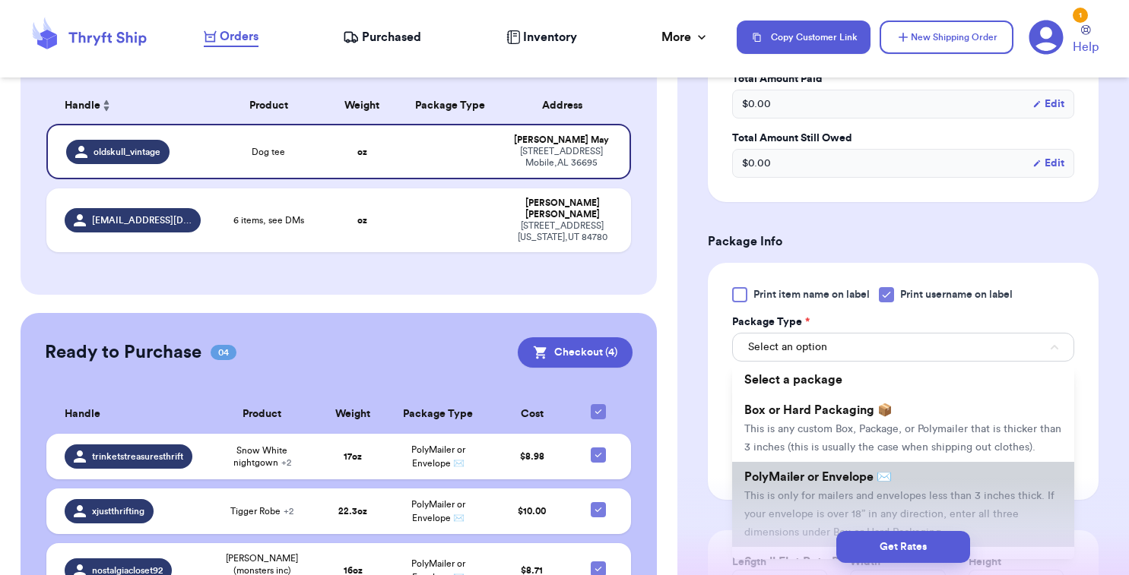
click at [812, 495] on span "This is only for mailers and envelopes less than 3 inches thick. If your envelo…" at bounding box center [899, 514] width 310 height 47
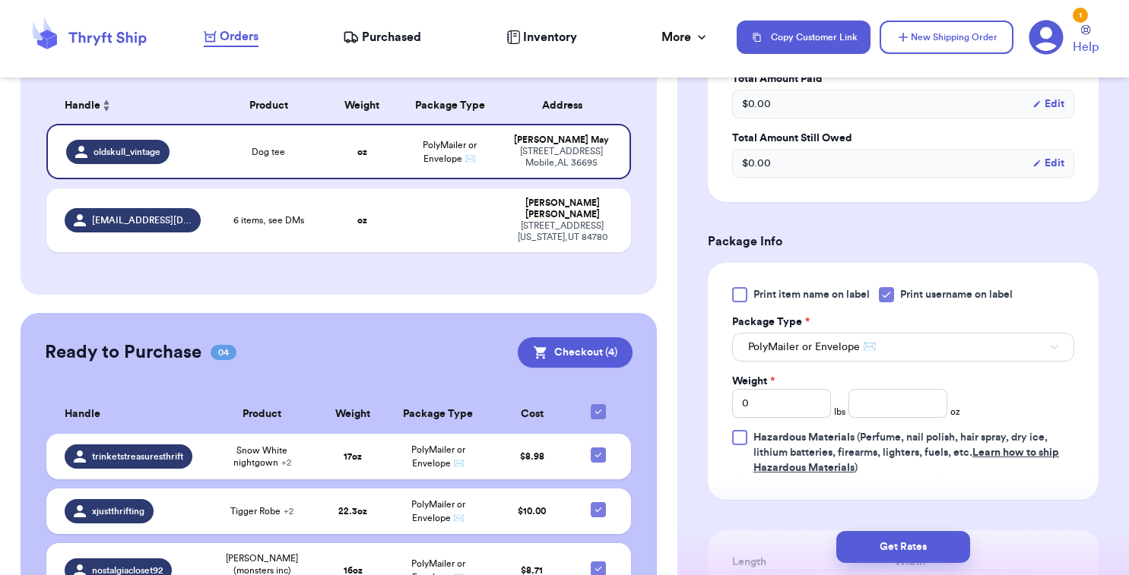
click at [874, 422] on div "Print item name on label Print username on label Package Type * PolyMailer or E…" at bounding box center [903, 381] width 342 height 188
click at [873, 405] on input "number" at bounding box center [897, 403] width 99 height 29
type input "3"
click at [958, 549] on button "Get Rates" at bounding box center [903, 547] width 134 height 32
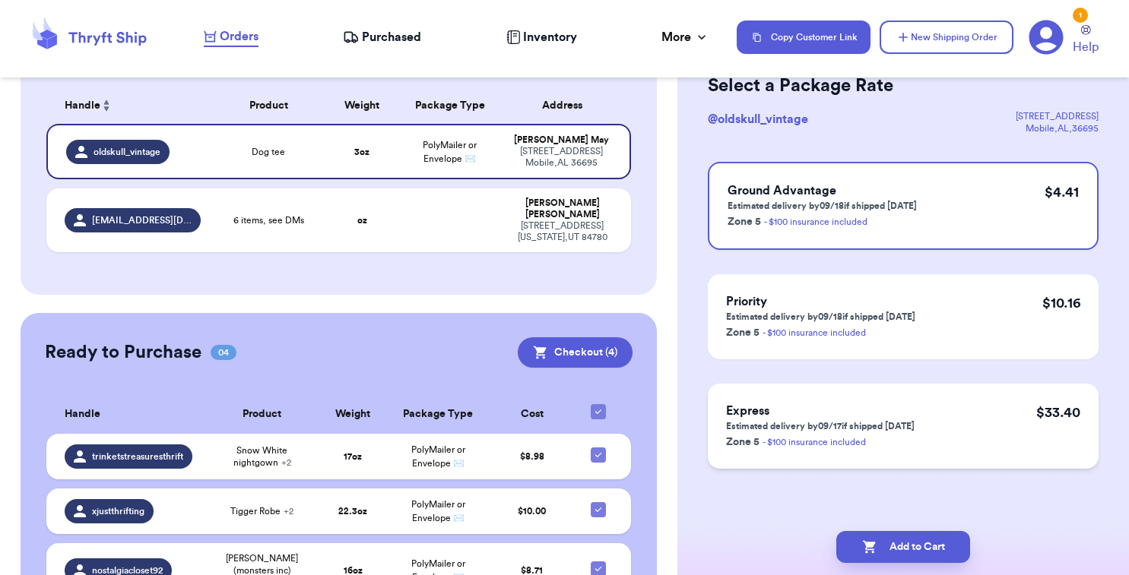
scroll to position [81, 0]
click at [934, 537] on button "Add to Cart" at bounding box center [903, 547] width 134 height 32
checkbox input "true"
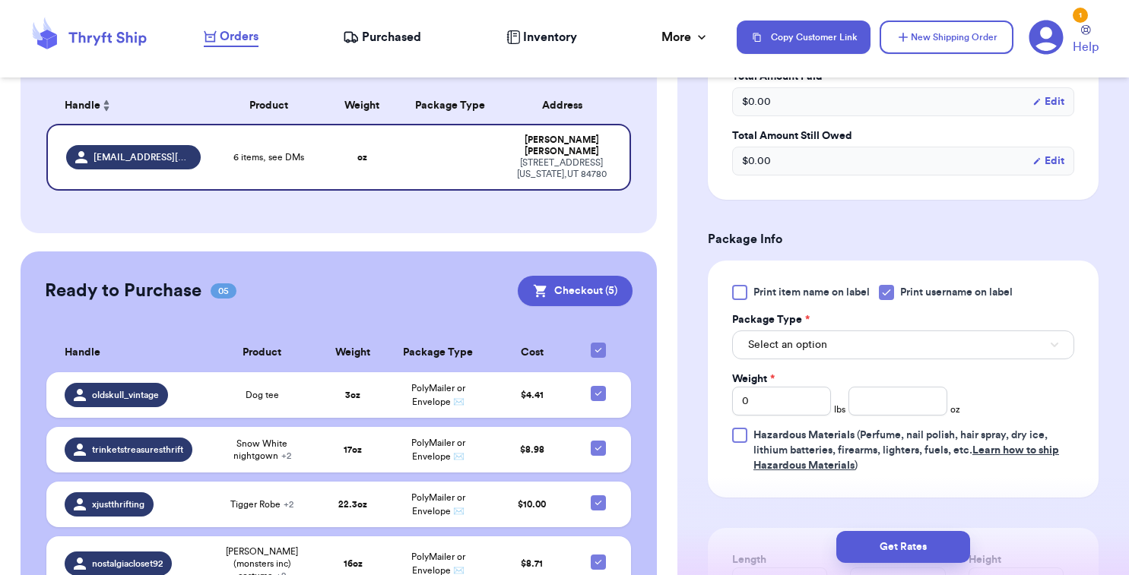
scroll to position [506, 0]
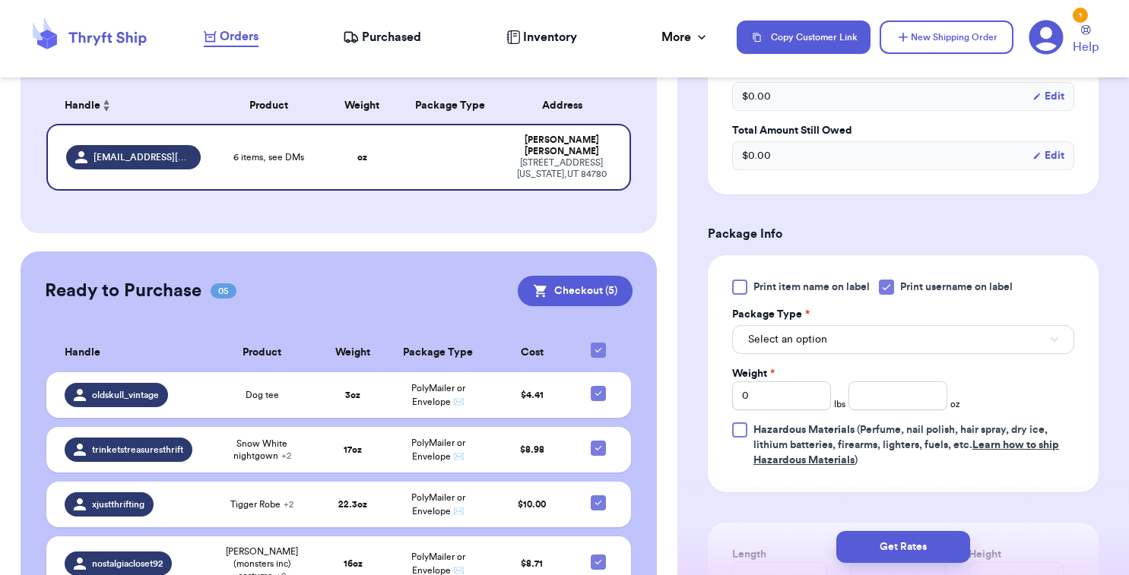
click at [793, 347] on span "Select an option" at bounding box center [787, 339] width 79 height 15
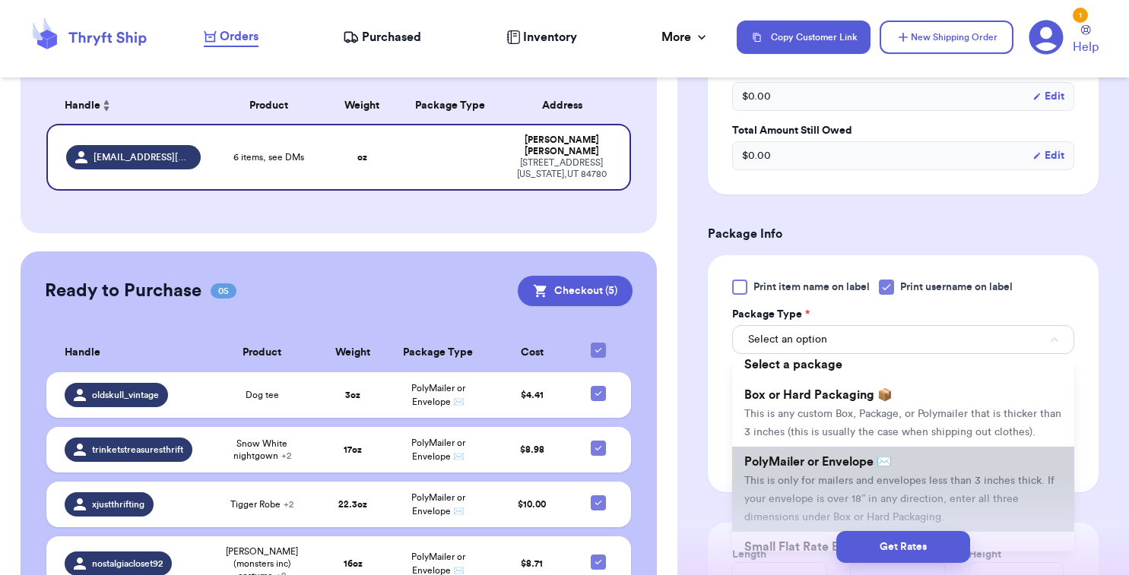
scroll to position [8, 0]
click at [758, 495] on li "PolyMailer or Envelope ✉️ This is only for mailers and envelopes less than 3 in…" at bounding box center [903, 488] width 342 height 85
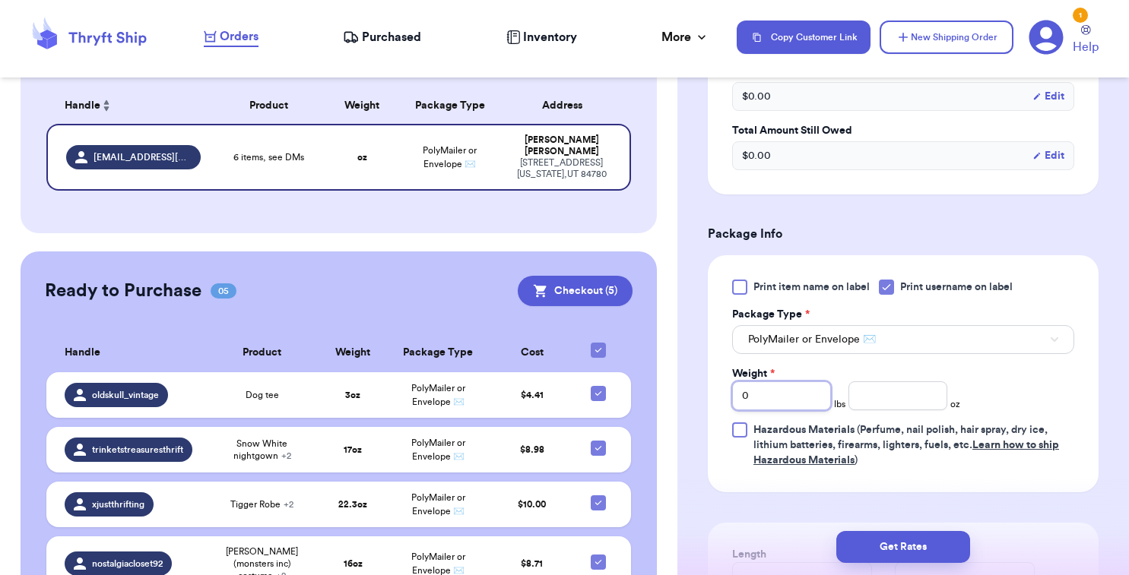
drag, startPoint x: 753, startPoint y: 408, endPoint x: 784, endPoint y: 411, distance: 31.3
click at [784, 410] on input "0" at bounding box center [781, 396] width 99 height 29
type input "1"
click at [910, 410] on input "number" at bounding box center [897, 396] width 99 height 29
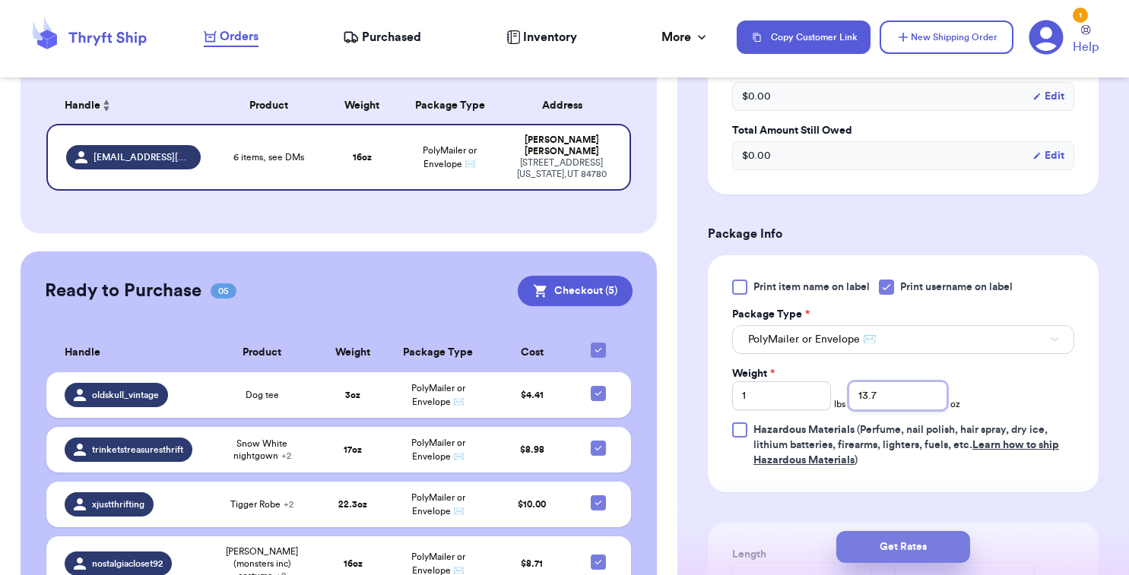
type input "13.7"
click at [932, 547] on button "Get Rates" at bounding box center [903, 547] width 134 height 32
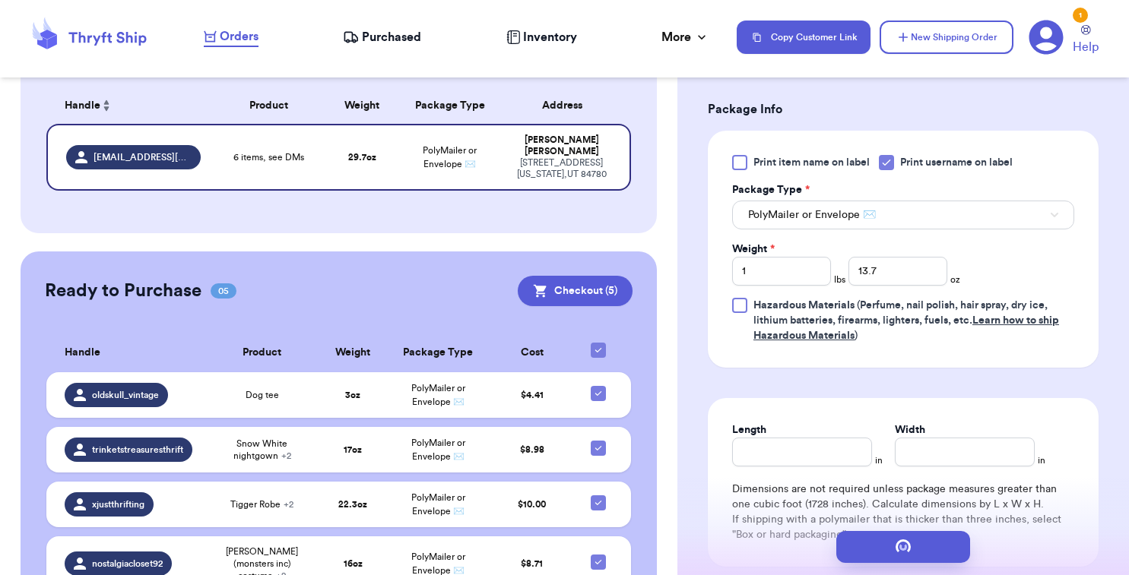
scroll to position [0, 0]
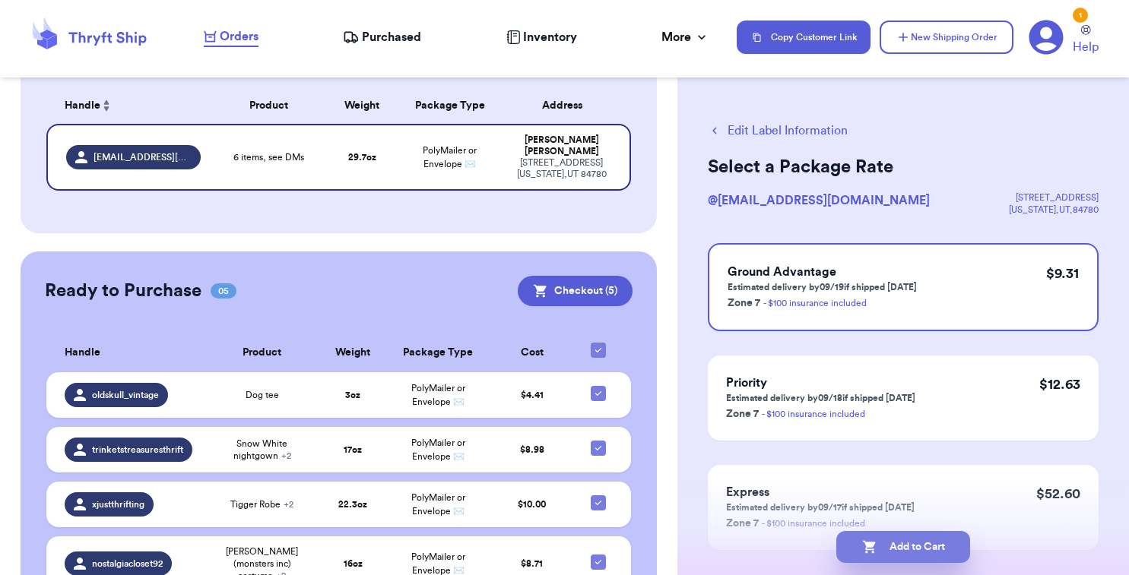
click at [929, 544] on button "Add to Cart" at bounding box center [903, 547] width 134 height 32
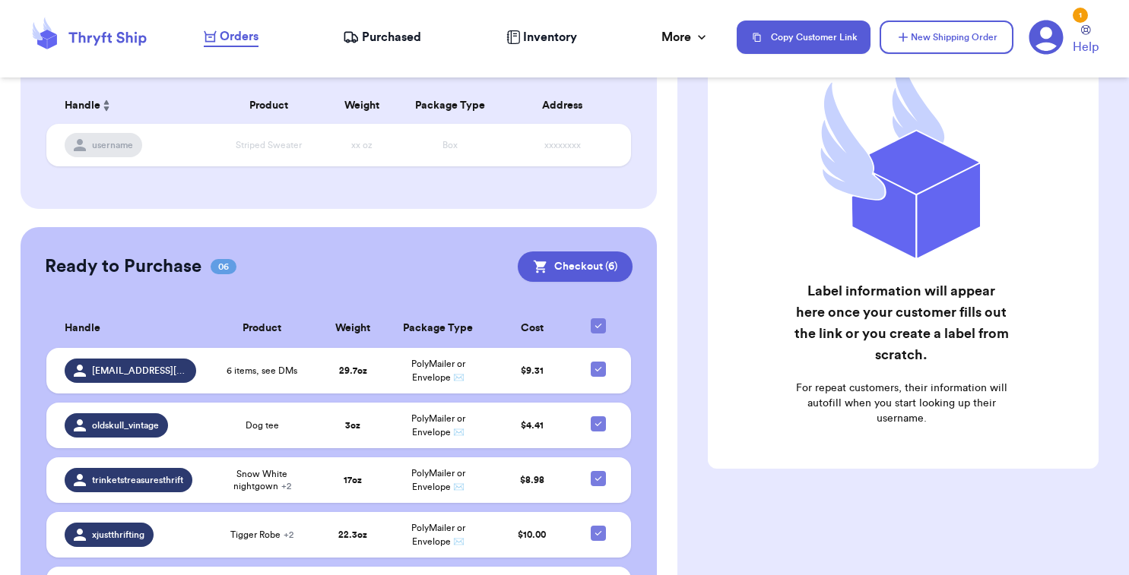
scroll to position [117, 0]
click at [586, 256] on button "Checkout ( 6 )" at bounding box center [575, 267] width 115 height 30
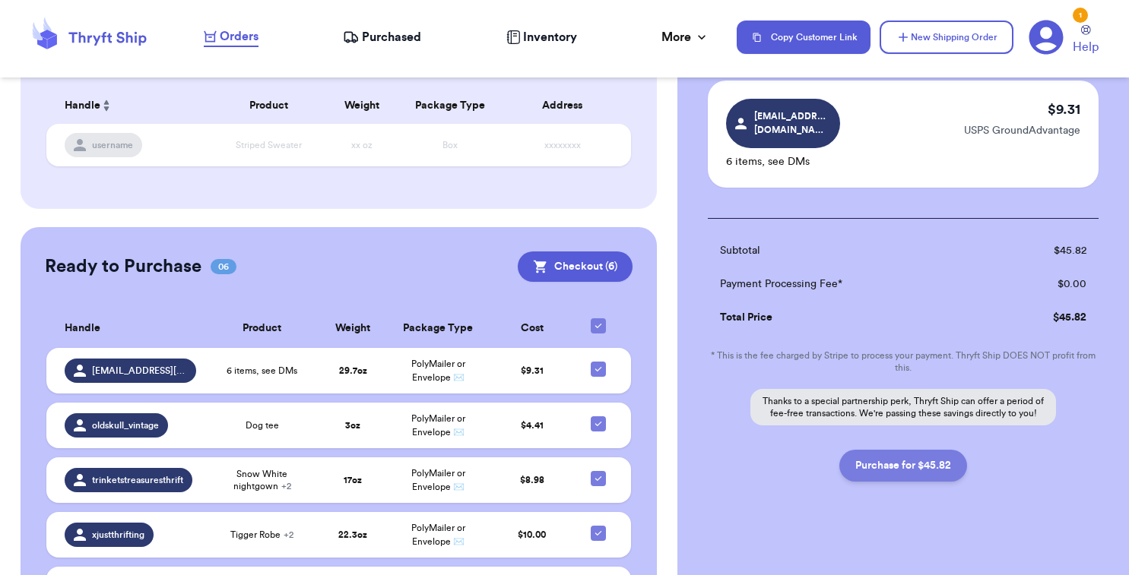
scroll to position [635, 0]
click at [898, 451] on button "Purchase for $45.82" at bounding box center [903, 467] width 128 height 32
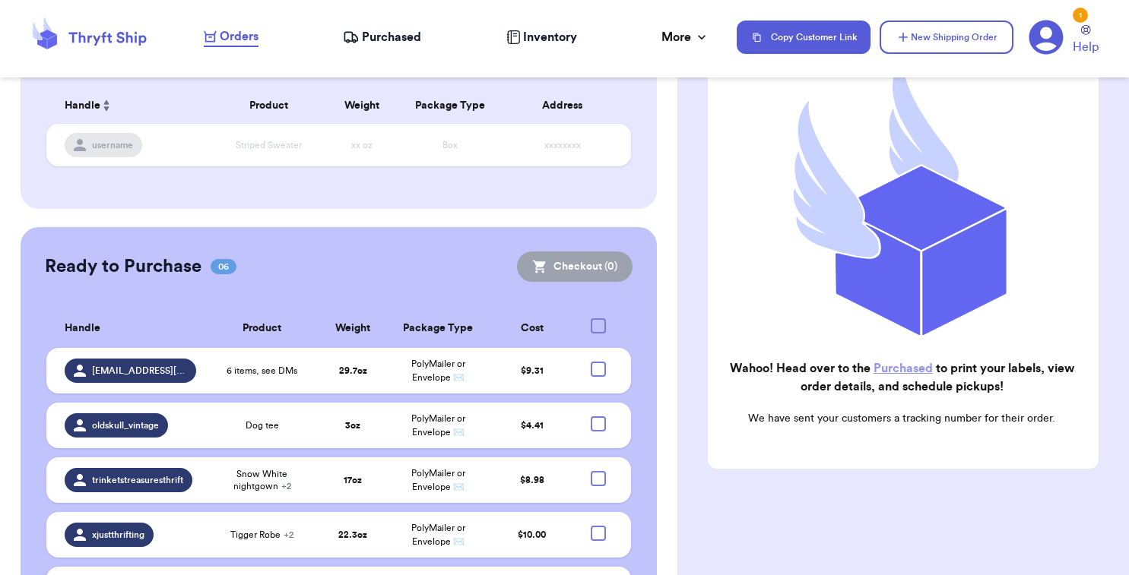
checkbox input "true"
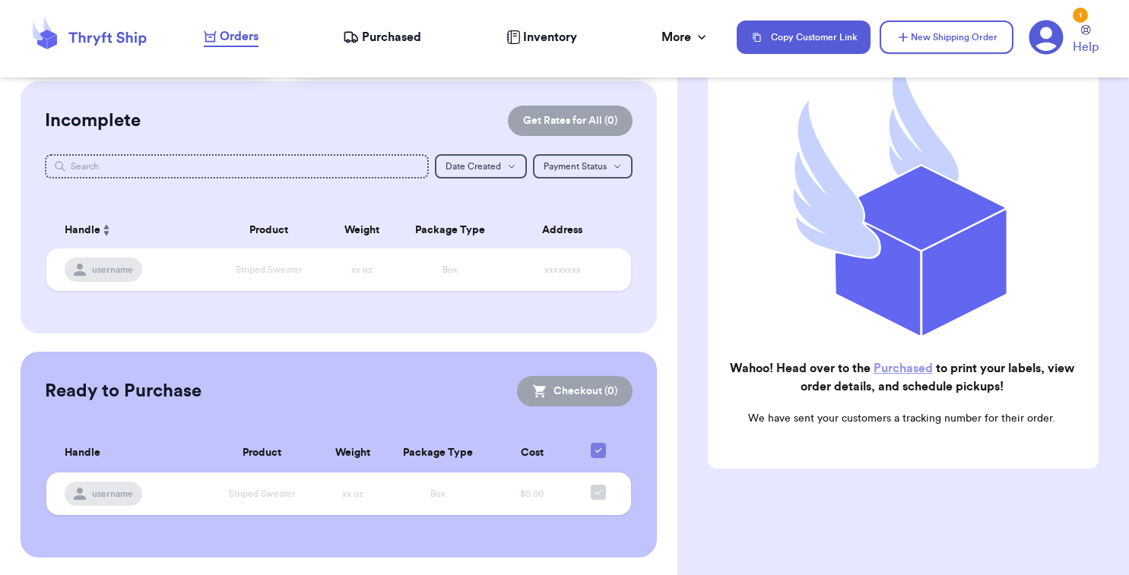
scroll to position [0, 0]
click at [374, 40] on span "Purchased" at bounding box center [391, 37] width 59 height 18
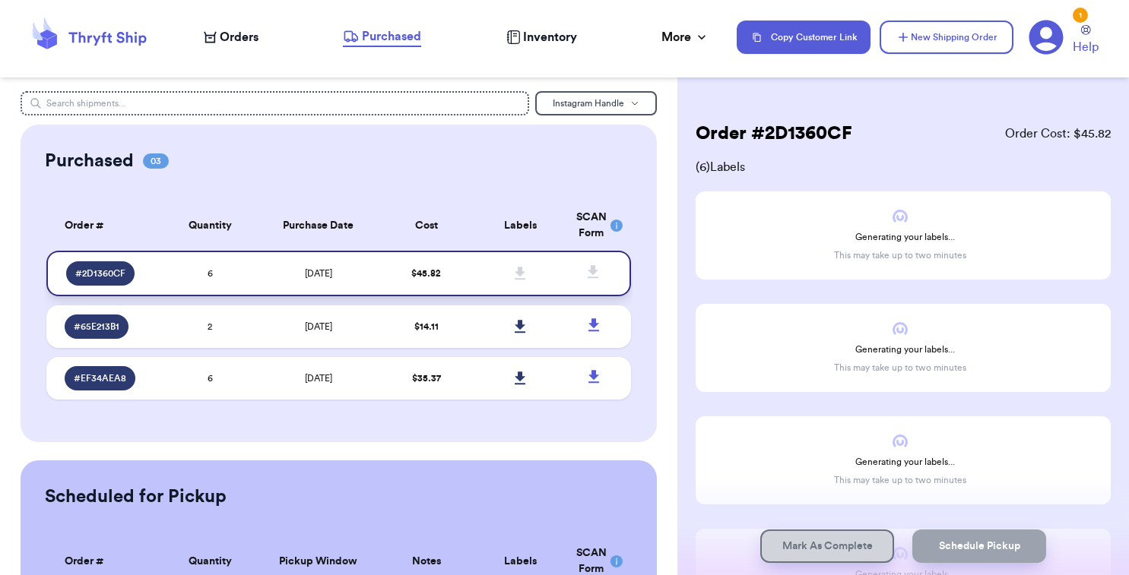
click at [115, 280] on span "# 2D1360CF" at bounding box center [100, 274] width 50 height 12
click at [276, 283] on td "9/15/2025" at bounding box center [318, 274] width 123 height 46
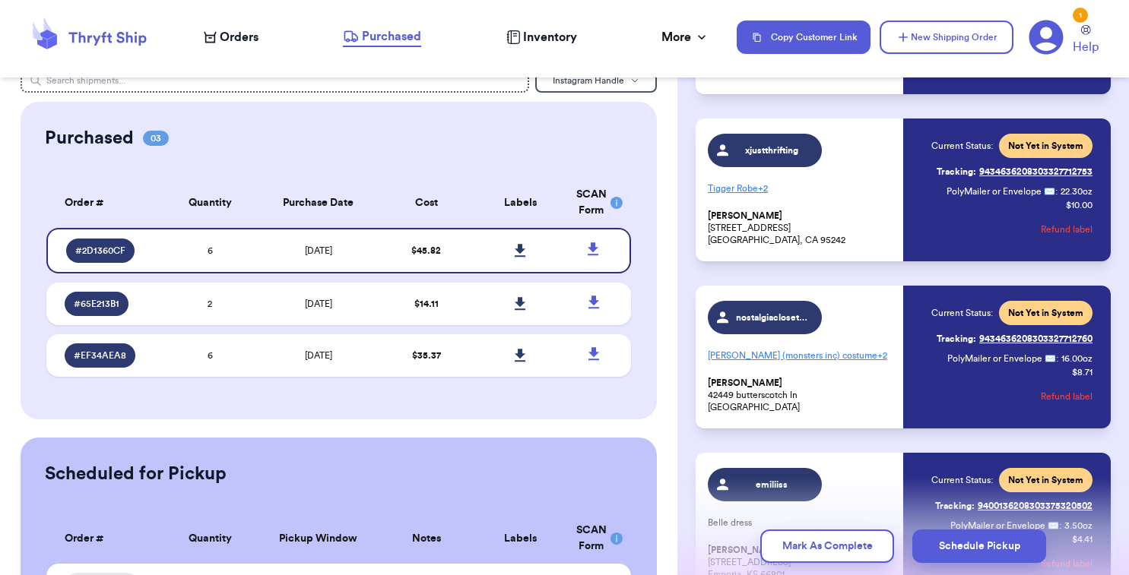
scroll to position [578, 0]
